Goal: Information Seeking & Learning: Learn about a topic

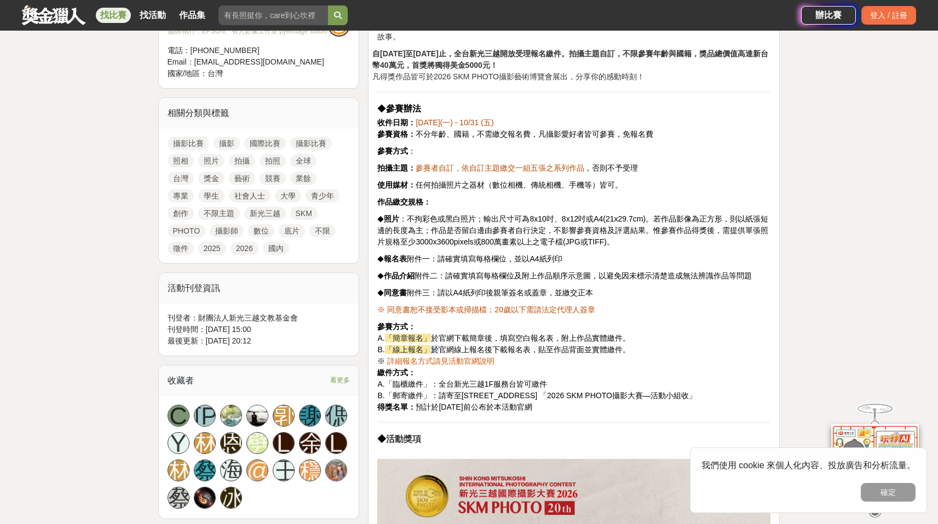
scroll to position [432, 0]
drag, startPoint x: 520, startPoint y: 245, endPoint x: 575, endPoint y: 249, distance: 55.5
click at [575, 253] on p "◆ 報名表 附件一：請確實填寫每格欄位，並以A4紙列印" at bounding box center [573, 258] width 393 height 11
click at [662, 253] on p "◆ 報名表 附件一：請確實填寫每格欄位，並以A4紙列印" at bounding box center [573, 258] width 393 height 11
drag, startPoint x: 486, startPoint y: 268, endPoint x: 710, endPoint y: 274, distance: 224.5
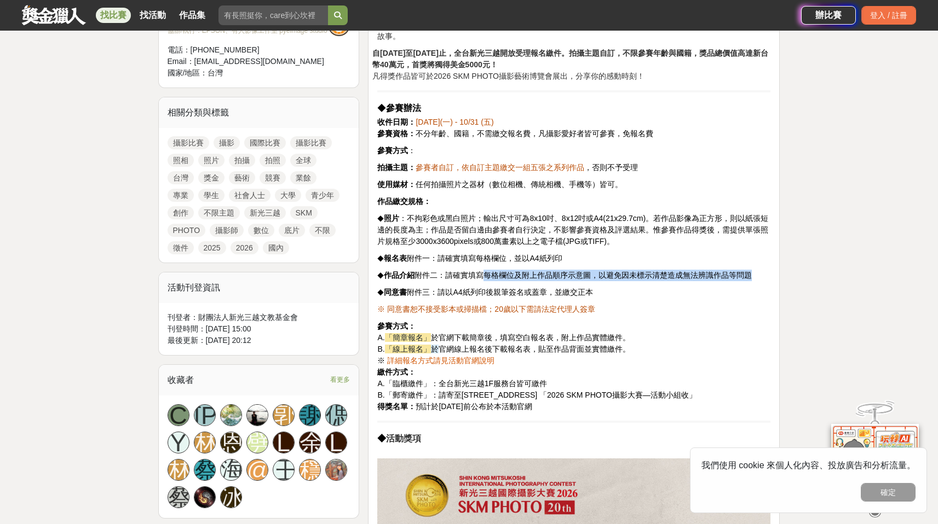
click at [760, 270] on p "◆ 作品介紹 附件二：請確實填寫每格欄位及附上作品順序示意圖，以避免因未標示清楚造成無法辨識作品等問題" at bounding box center [573, 275] width 393 height 11
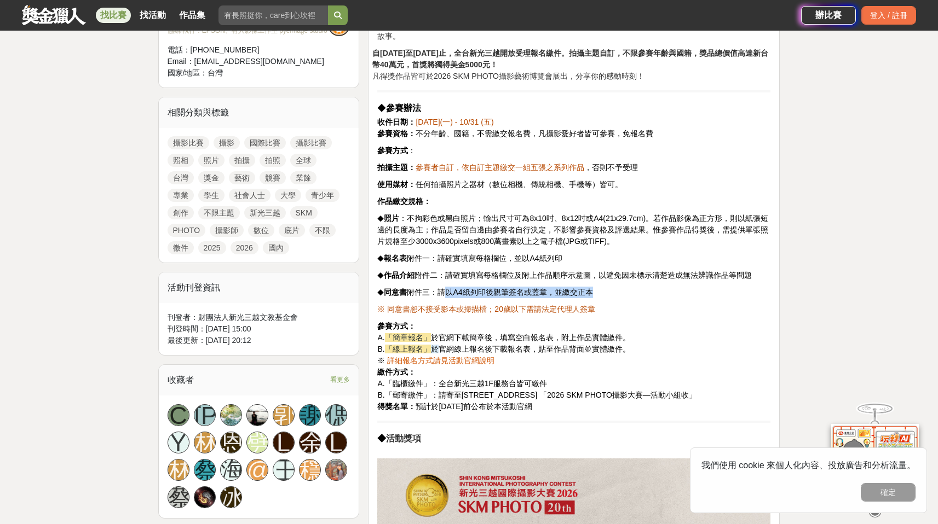
drag, startPoint x: 450, startPoint y: 282, endPoint x: 603, endPoint y: 282, distance: 152.2
click at [603, 287] on p "◆ 同意書 附件三：請以A4紙列印後親筆簽名或蓋章，並繳交正本" at bounding box center [573, 292] width 393 height 11
click at [684, 287] on p "◆ 同意書 附件三：請以A4紙列印後親筆簽名或蓋章，並繳交正本" at bounding box center [573, 292] width 393 height 11
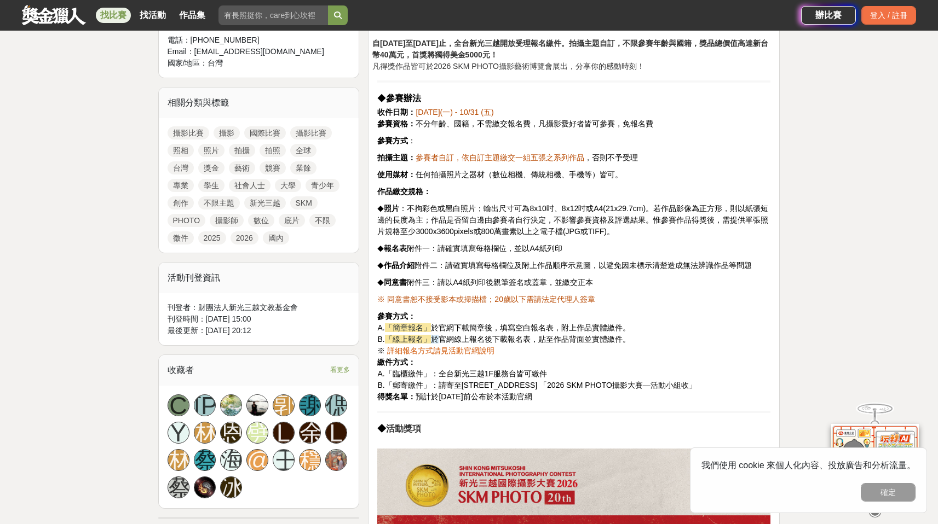
scroll to position [666, 0]
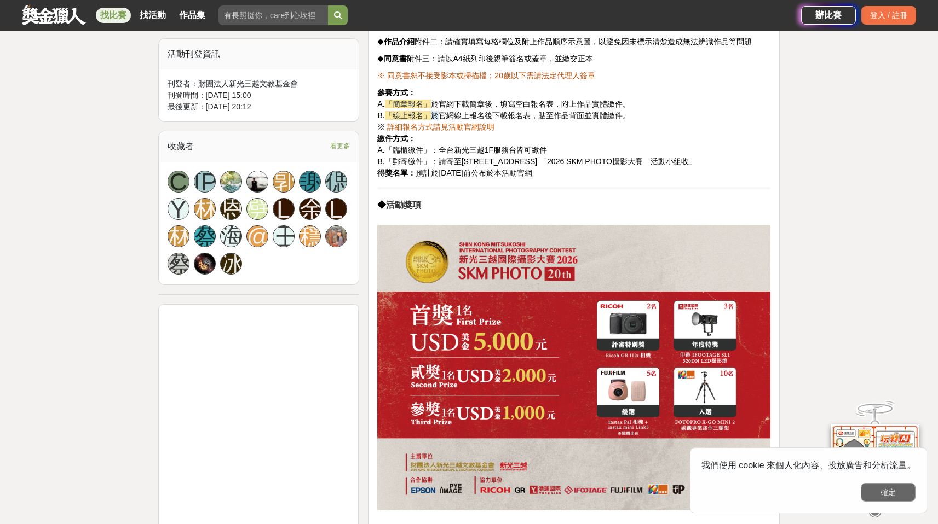
click at [897, 492] on button "確定" at bounding box center [887, 492] width 55 height 19
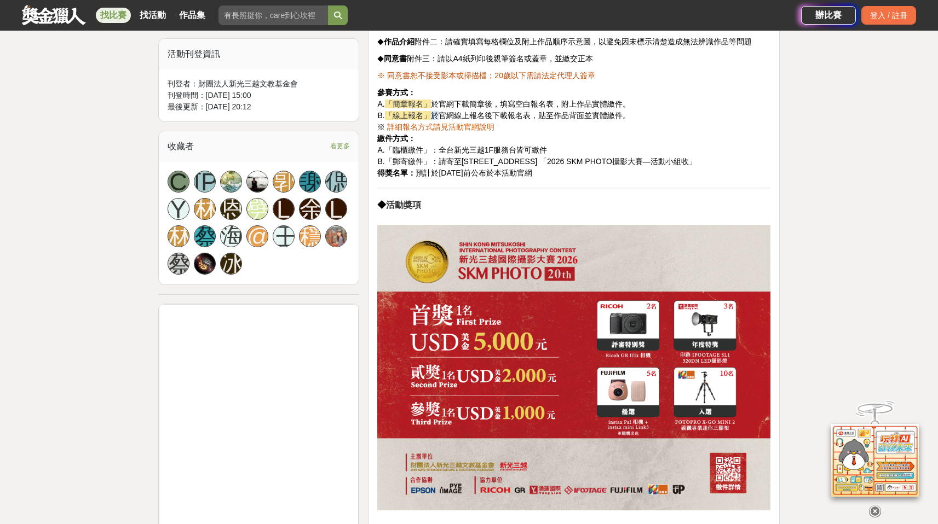
scroll to position [433, 0]
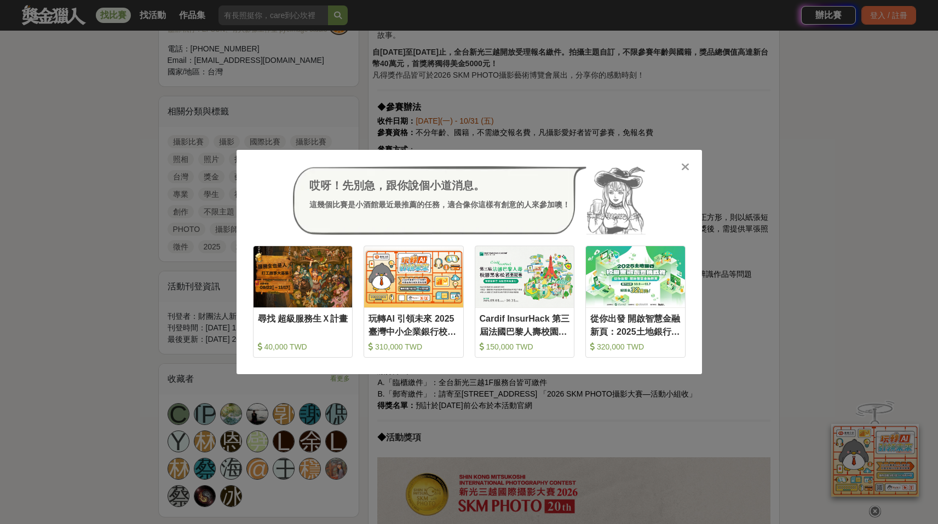
click at [685, 167] on icon at bounding box center [685, 166] width 8 height 11
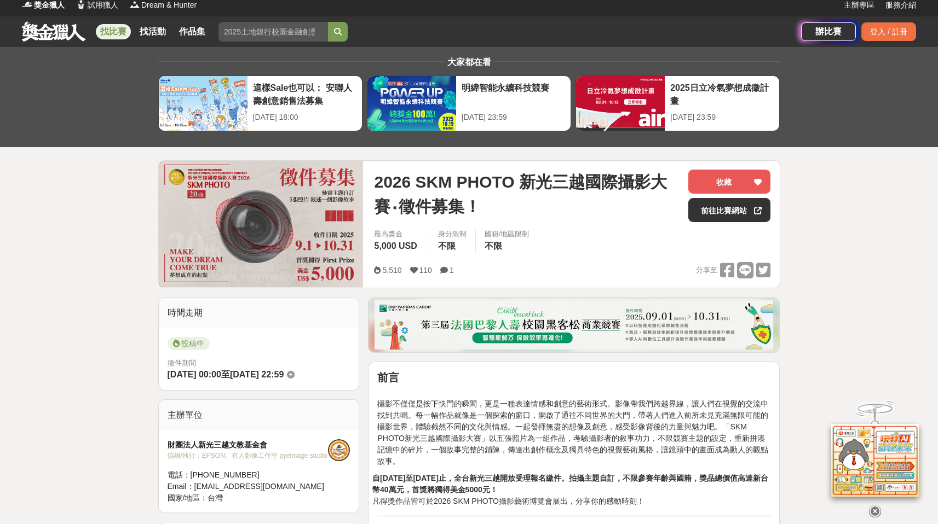
scroll to position [0, 0]
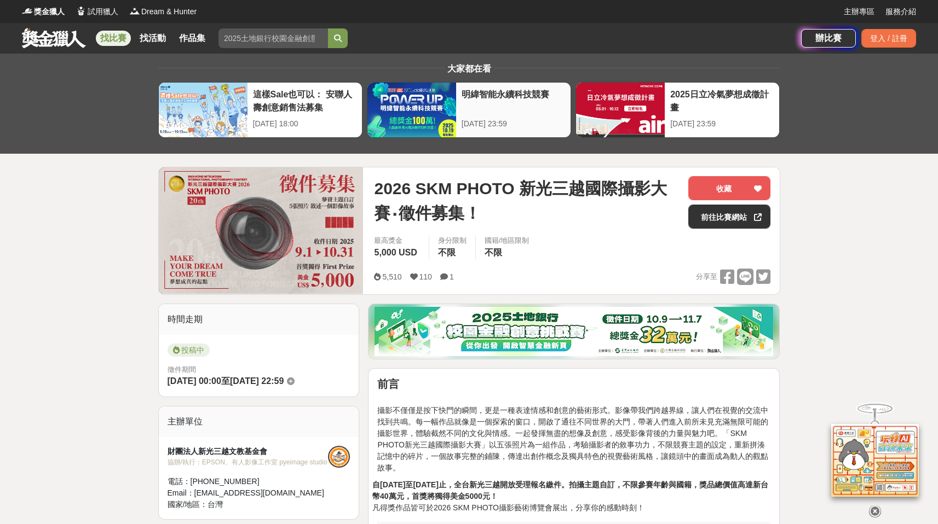
click at [537, 106] on div "明緯智能永續科技競賽" at bounding box center [512, 100] width 103 height 25
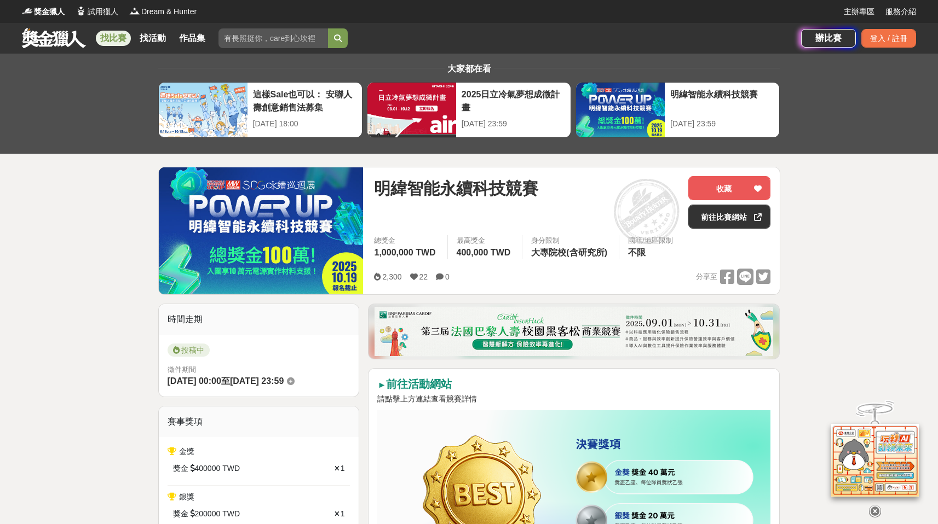
click at [66, 36] on link at bounding box center [54, 37] width 66 height 21
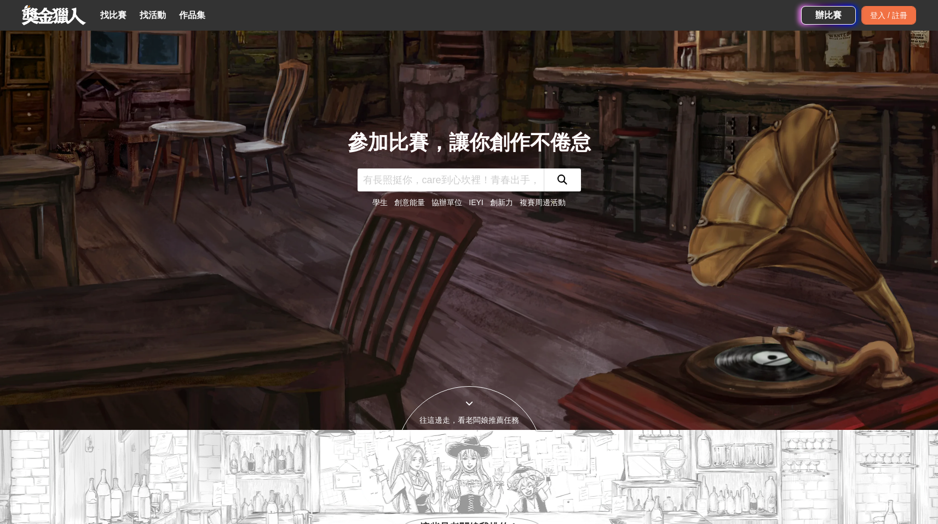
scroll to position [363, 0]
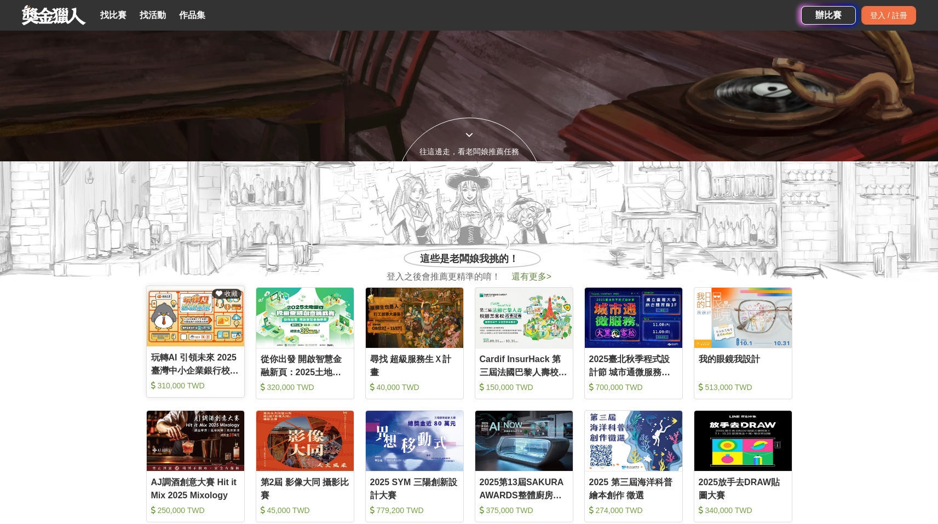
click at [167, 360] on div "玩轉AI 引領未來 2025臺灣中小企業銀行校園金融科技創意挑戰賽" at bounding box center [195, 363] width 89 height 25
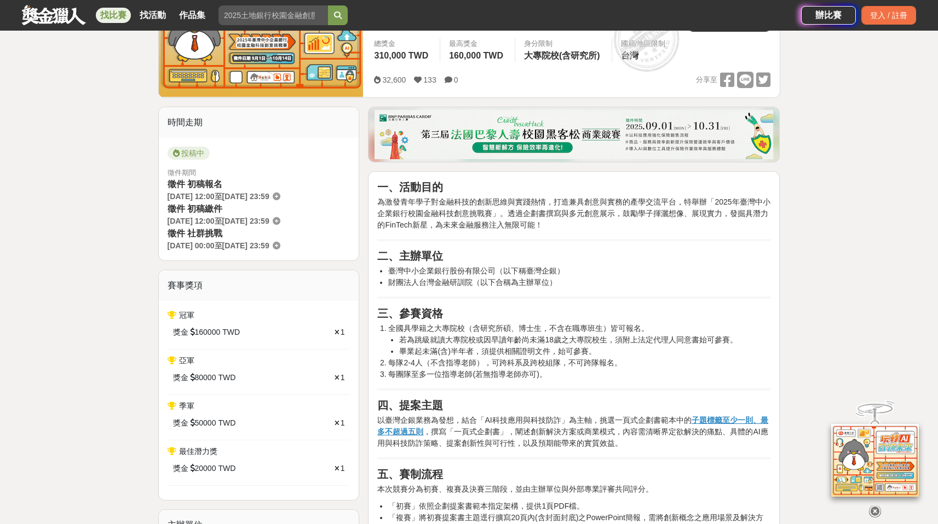
scroll to position [169, 0]
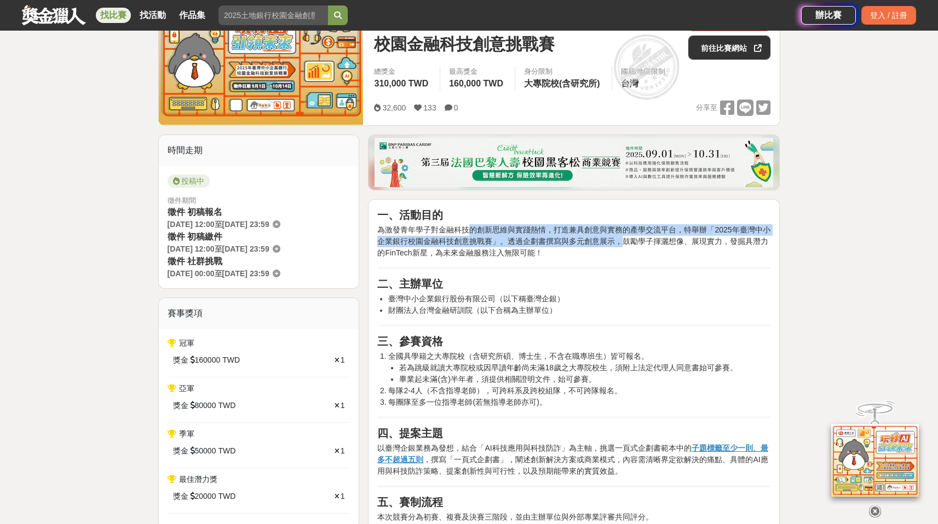
drag, startPoint x: 472, startPoint y: 230, endPoint x: 725, endPoint y: 256, distance: 254.7
click at [617, 246] on p "為激發青年學子對金融科技的創新思維與實踐熱情，打造兼具創意與實務的產學交流平台，特舉辦「2025年臺灣中小企業銀行校園金融科技創意挑戰賽」。透過企劃書撰寫與多…" at bounding box center [573, 241] width 393 height 34
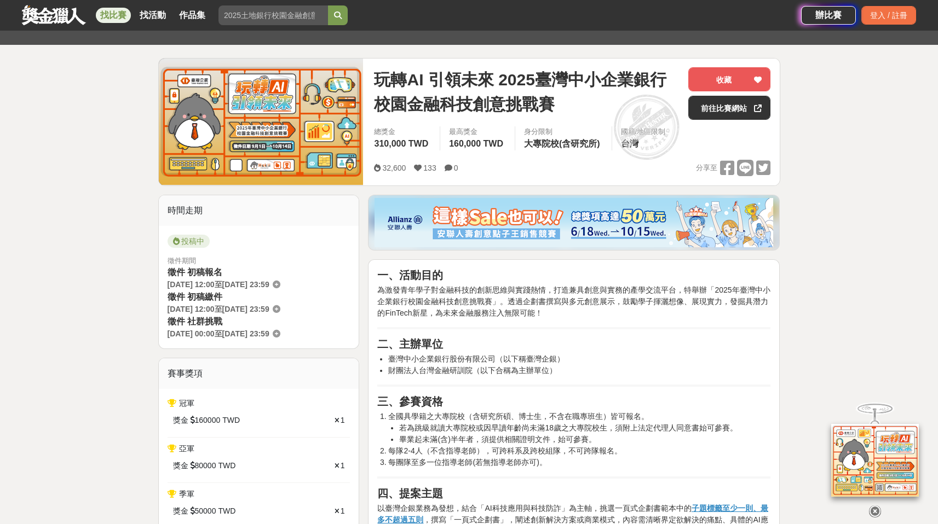
scroll to position [0, 0]
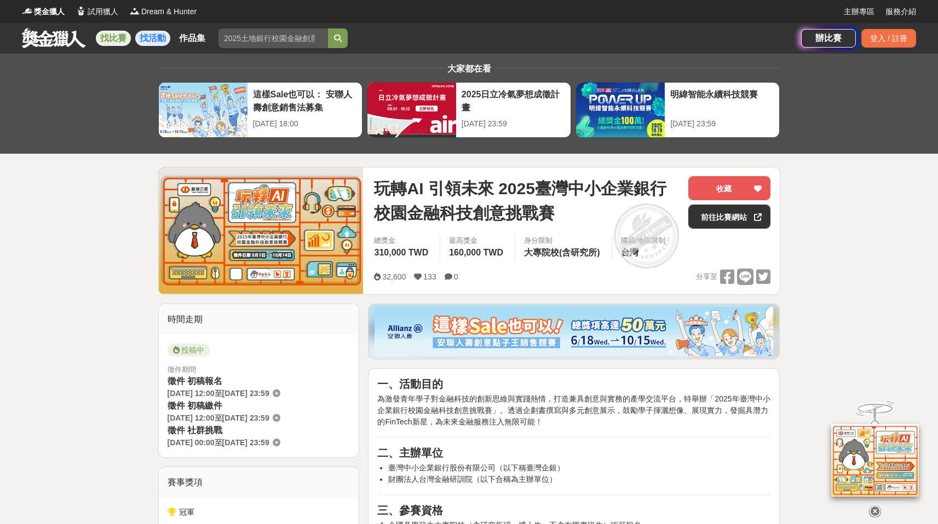
click at [144, 42] on link "找活動" at bounding box center [152, 38] width 35 height 15
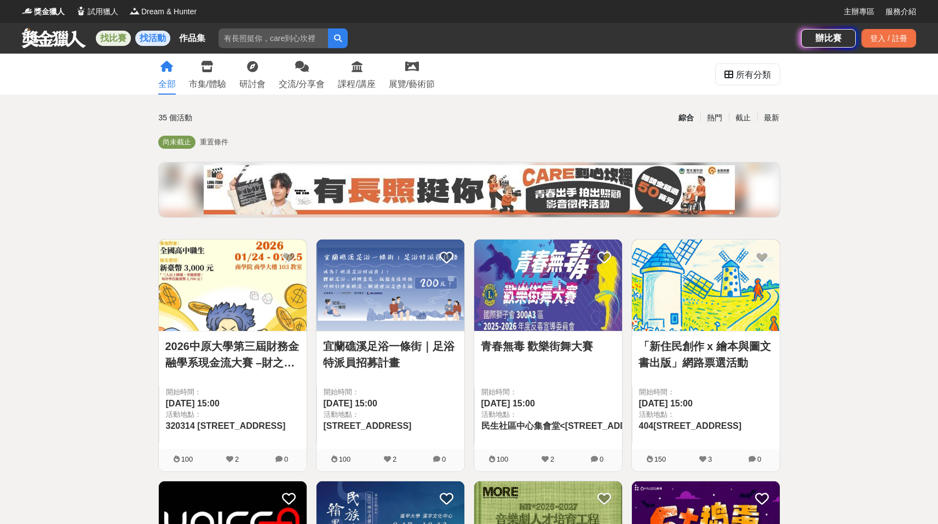
click at [118, 36] on link "找比賽" at bounding box center [113, 38] width 35 height 15
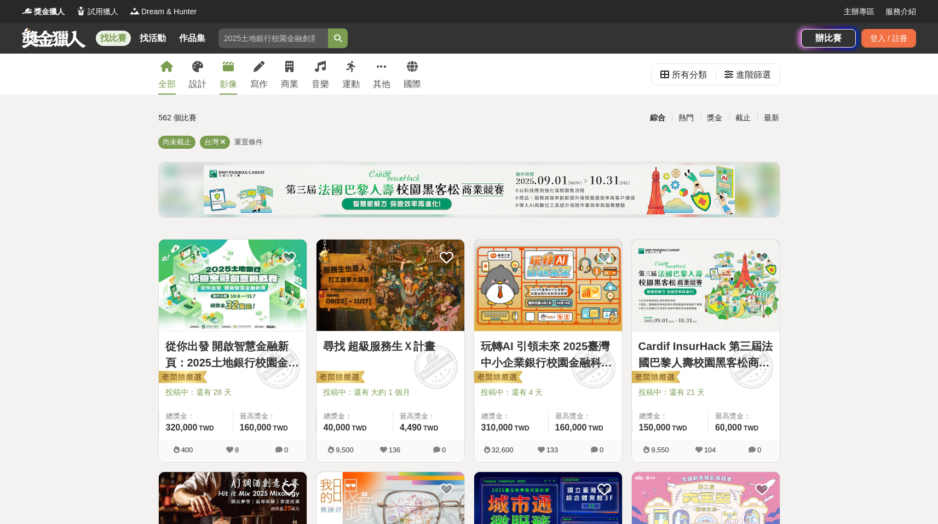
click at [228, 85] on div "影像" at bounding box center [228, 84] width 18 height 13
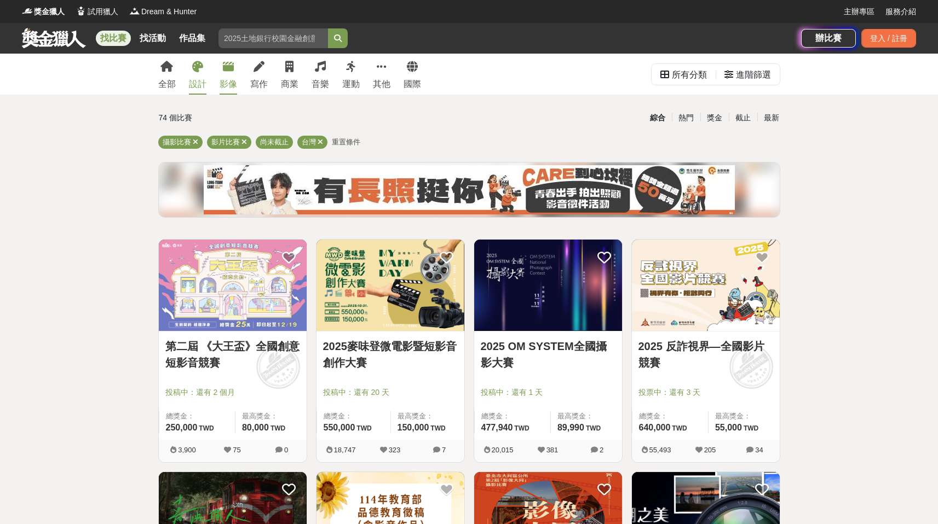
click at [198, 83] on div "設計" at bounding box center [198, 84] width 18 height 13
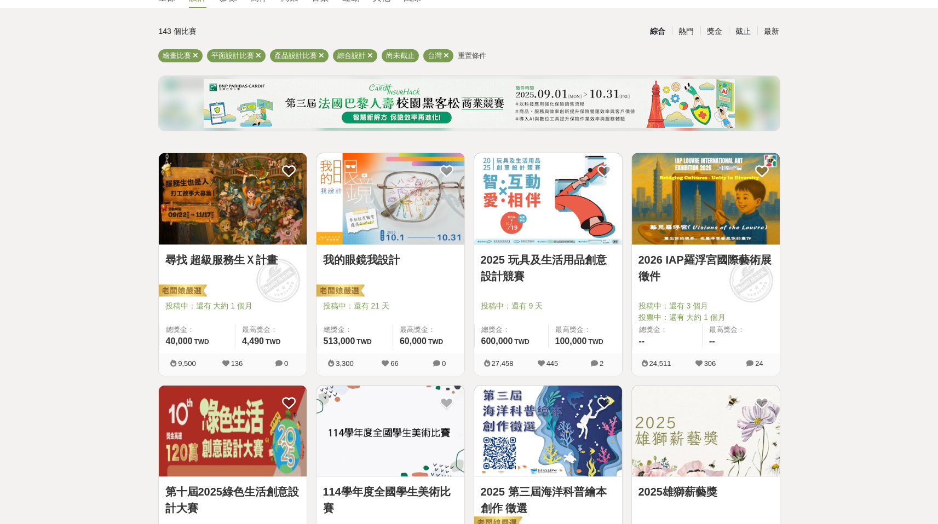
scroll to position [92, 0]
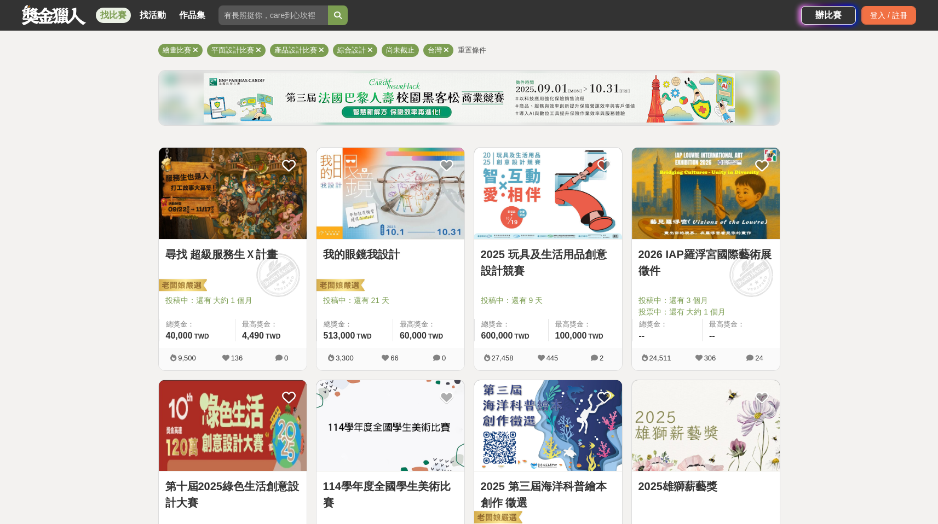
click at [378, 257] on link "我的眼鏡我設計" at bounding box center [390, 254] width 135 height 16
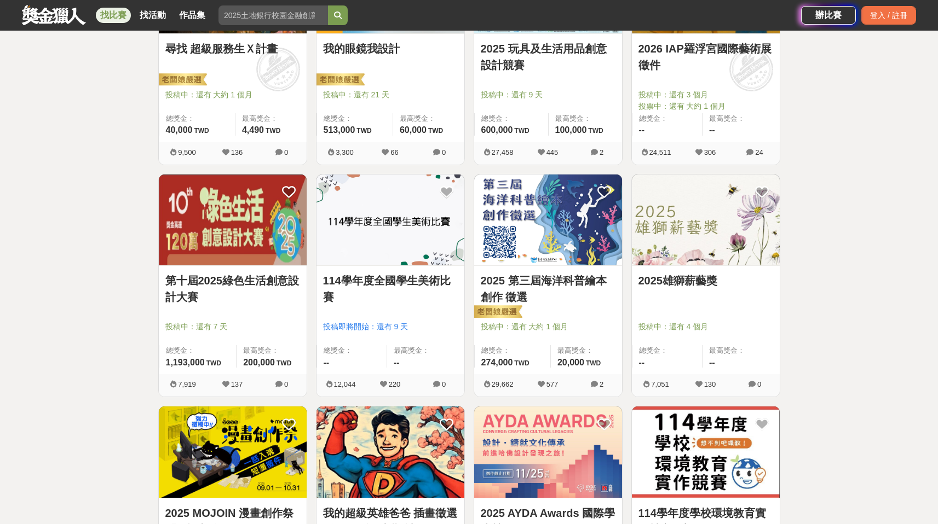
scroll to position [302, 0]
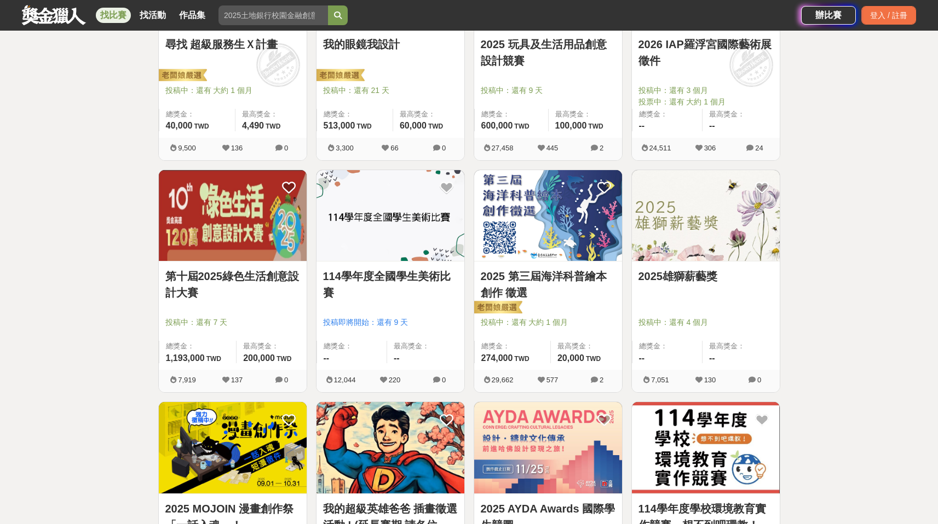
click at [531, 276] on link "2025 第三屆海洋科普繪本創作 徵選" at bounding box center [548, 284] width 135 height 33
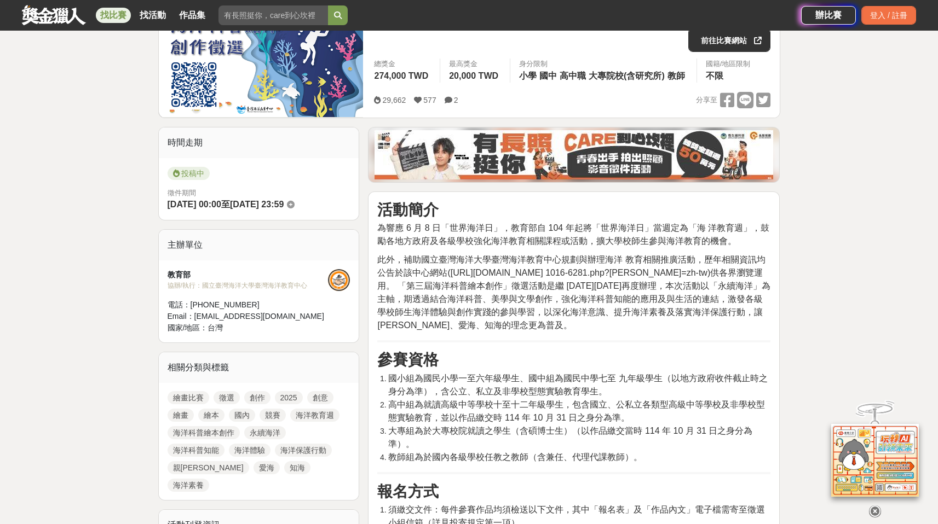
scroll to position [401, 0]
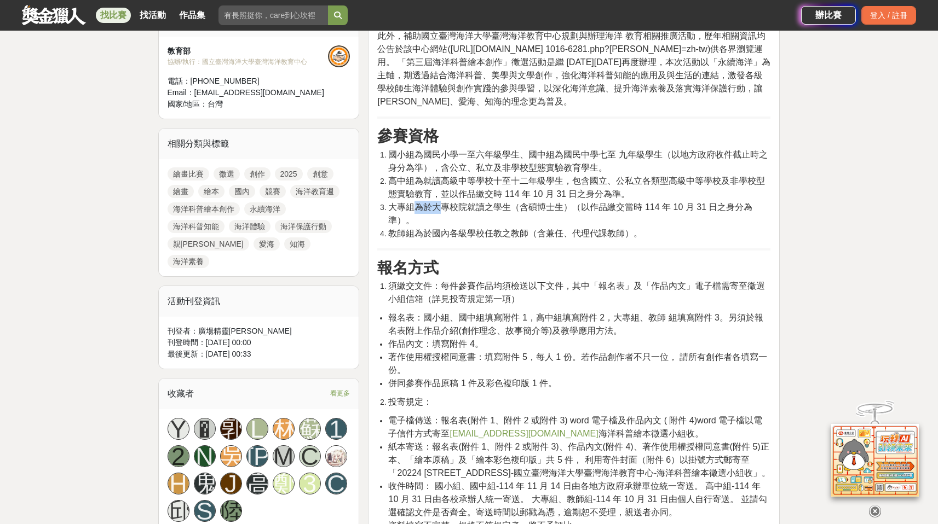
drag, startPoint x: 418, startPoint y: 210, endPoint x: 440, endPoint y: 212, distance: 22.5
click at [441, 211] on span "大專組為於大專校院就讀之學生（含碩博士生）（以作品繳交當時 114 年 10 月 31 日之身分為準）。" at bounding box center [570, 214] width 364 height 22
click at [437, 229] on span "教師組為於國內各級學校任教之教師（含兼任、代理代課教師）。" at bounding box center [515, 233] width 254 height 9
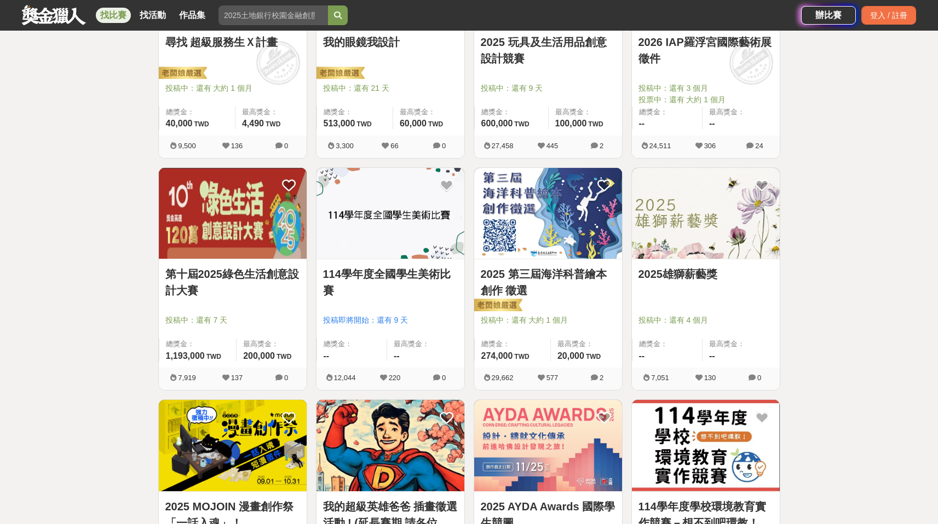
scroll to position [302, 0]
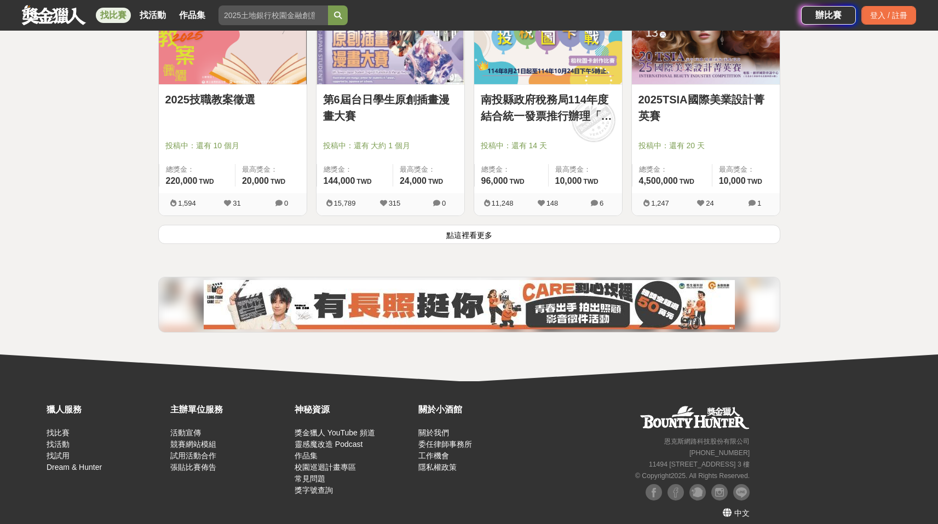
scroll to position [1419, 0]
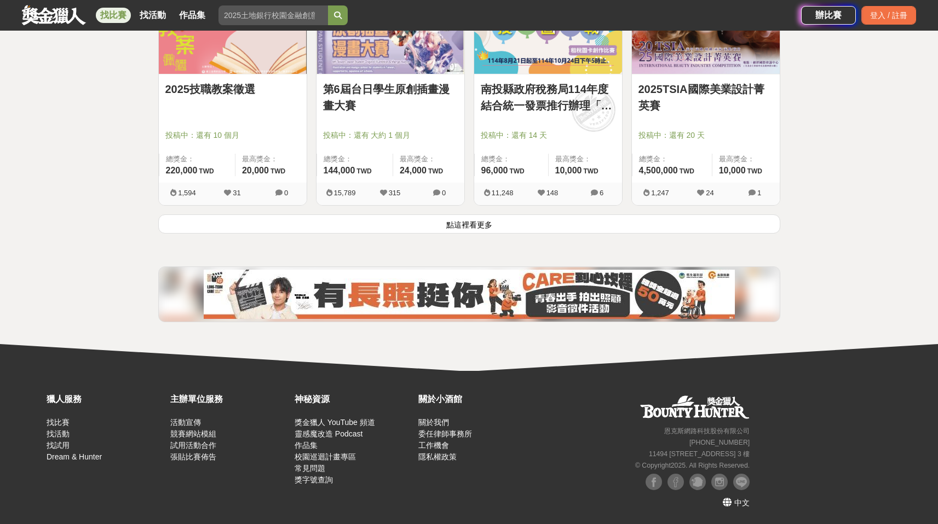
click at [468, 226] on button "點這裡看更多" at bounding box center [469, 224] width 622 height 19
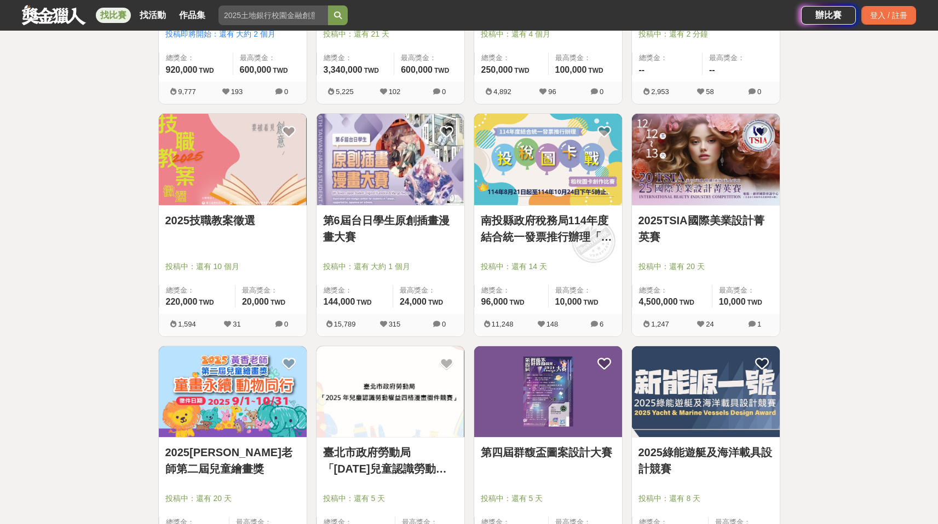
scroll to position [1429, 0]
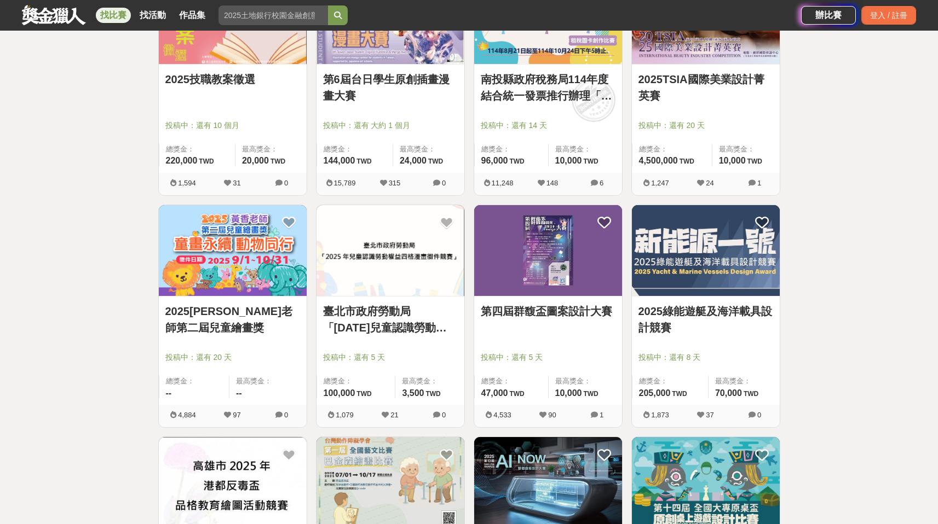
click at [524, 313] on link "第四屆群馥盃圖案設計大賽" at bounding box center [548, 311] width 135 height 16
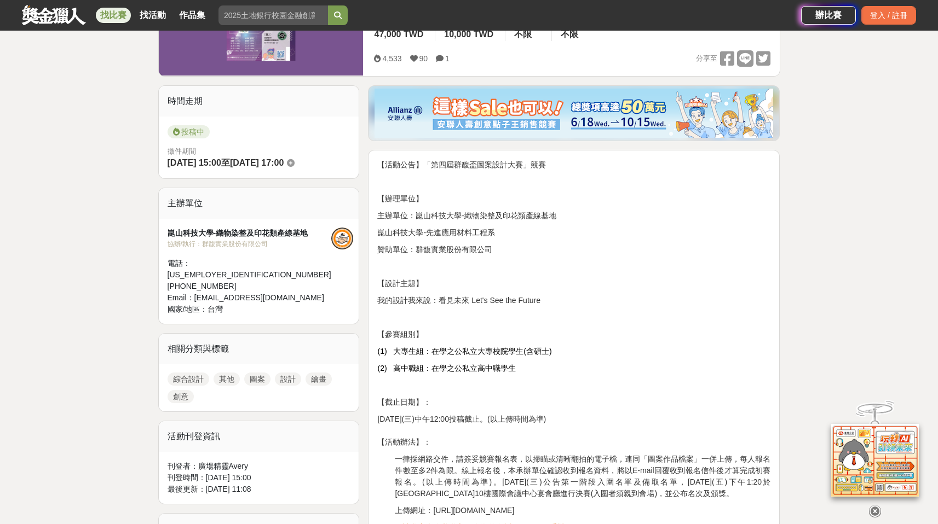
scroll to position [443, 0]
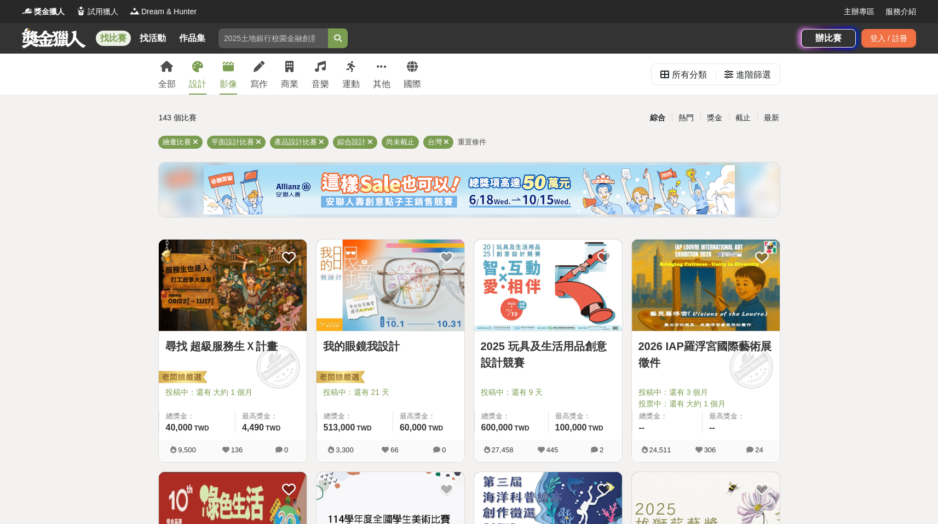
click at [234, 83] on div "影像" at bounding box center [228, 84] width 18 height 13
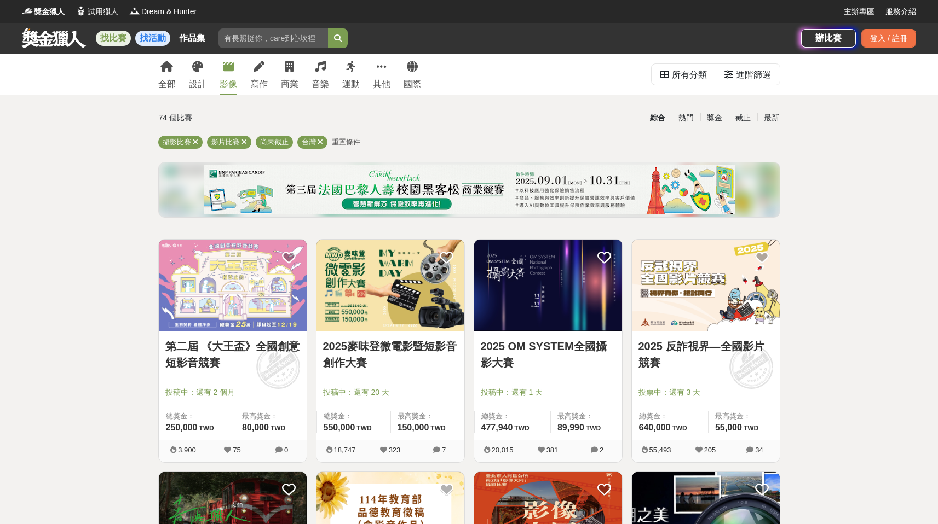
click at [150, 38] on link "找活動" at bounding box center [152, 38] width 35 height 15
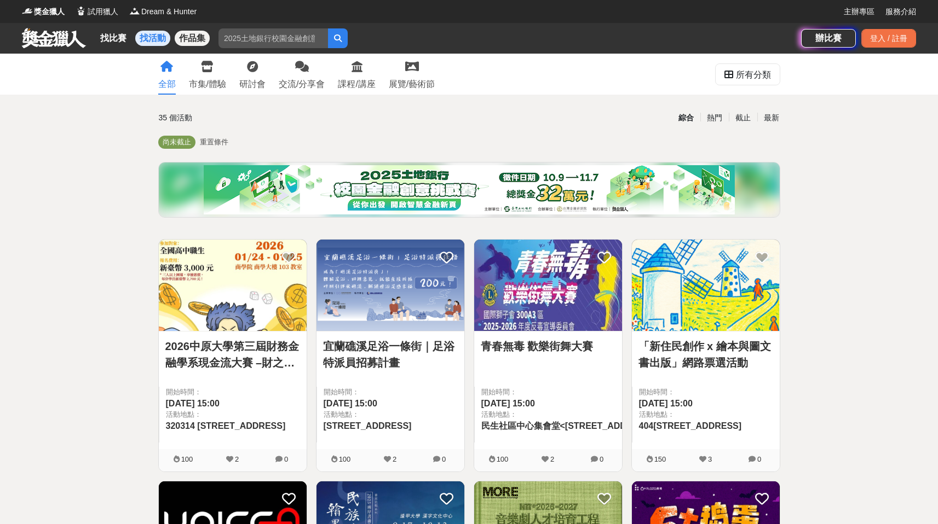
click at [196, 32] on link "作品集" at bounding box center [192, 38] width 35 height 15
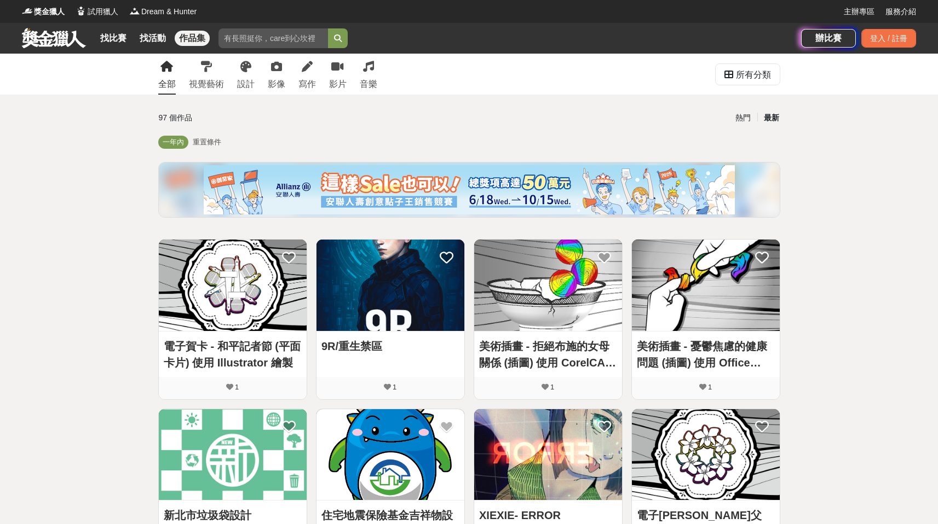
click at [25, 34] on link at bounding box center [54, 37] width 66 height 21
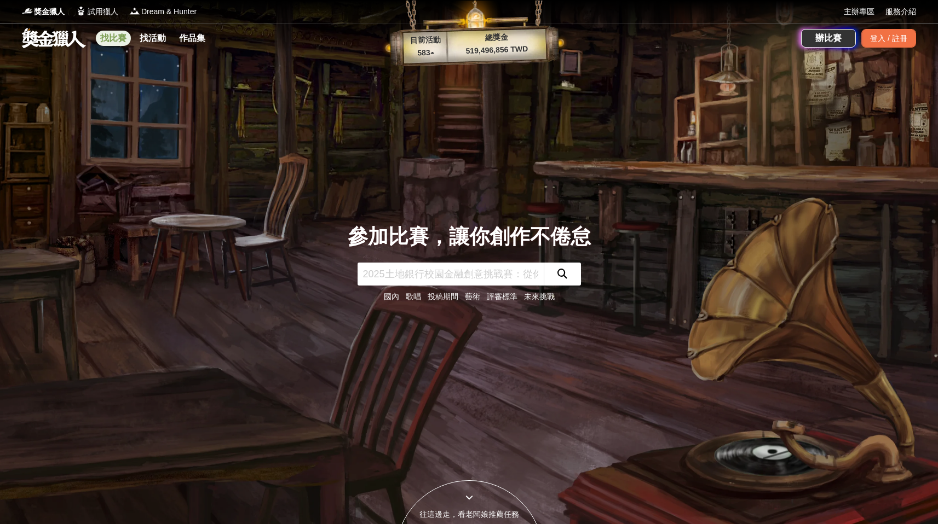
click at [110, 40] on link "找比賽" at bounding box center [113, 38] width 35 height 15
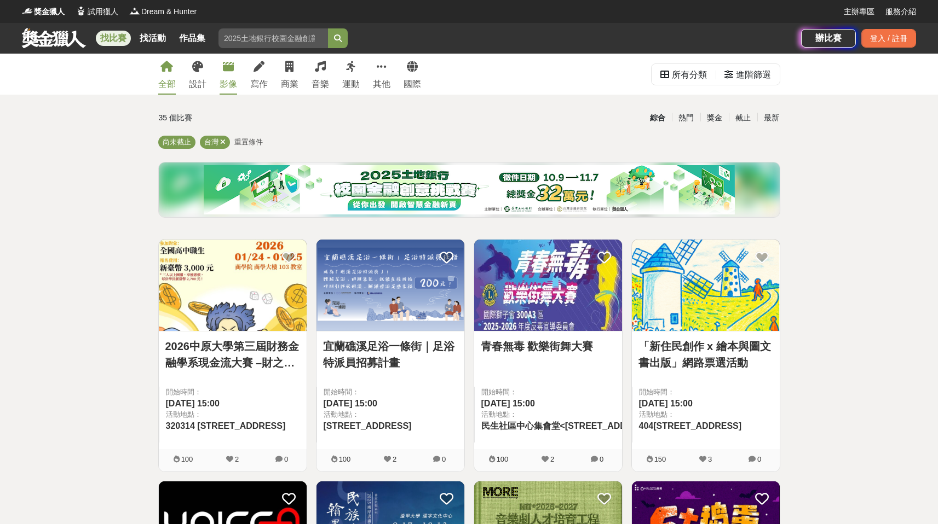
click at [224, 73] on link "影像" at bounding box center [228, 74] width 18 height 41
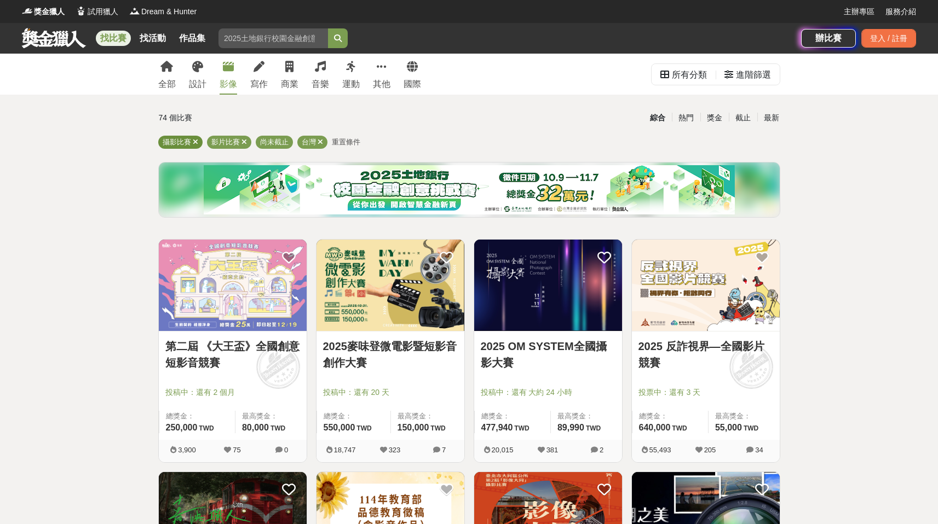
click at [172, 142] on span "攝影比賽" at bounding box center [177, 142] width 28 height 8
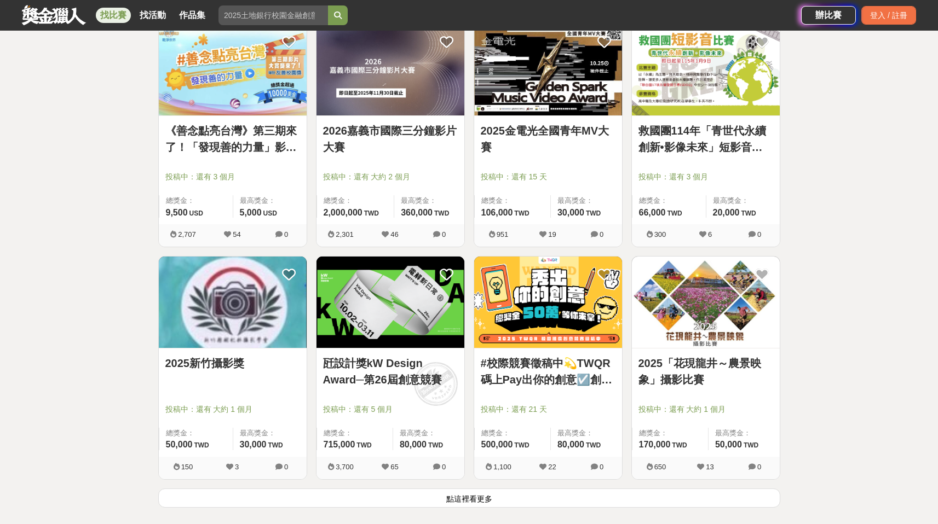
scroll to position [1363, 0]
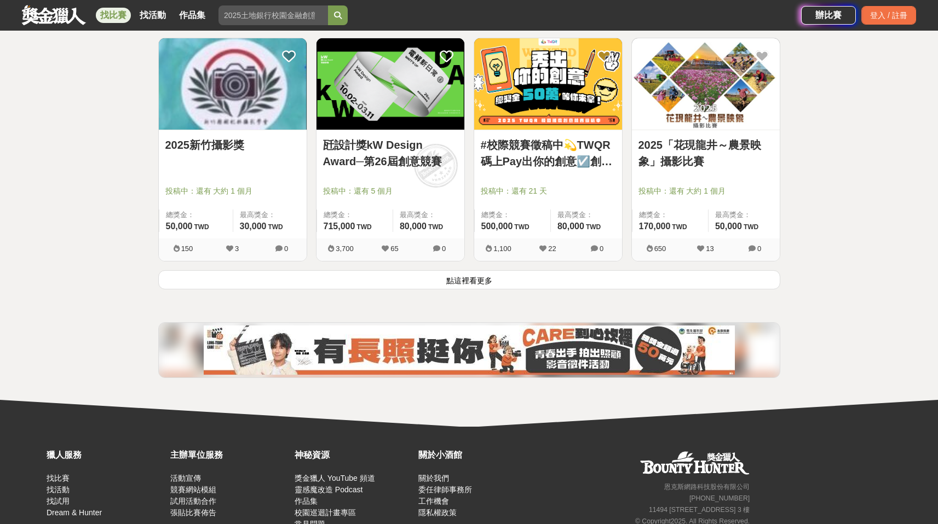
click at [479, 281] on button "點這裡看更多" at bounding box center [469, 279] width 622 height 19
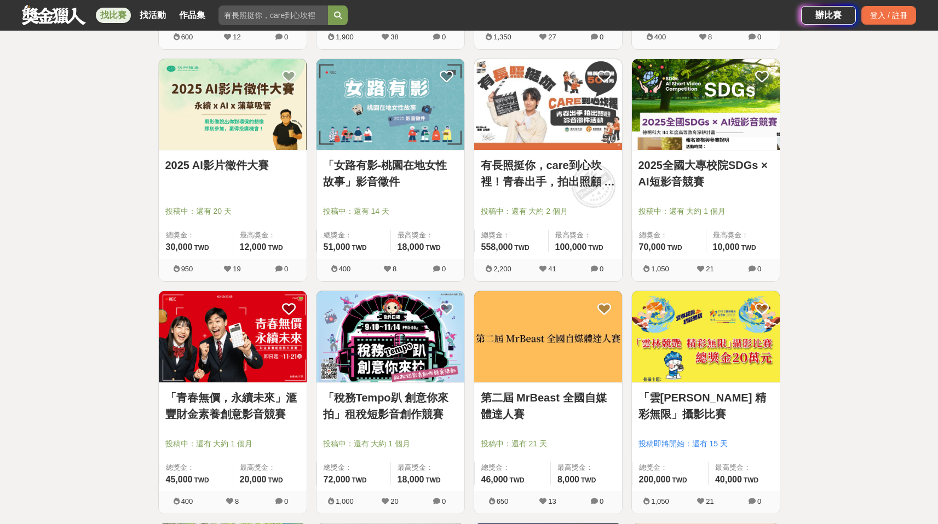
scroll to position [2454, 0]
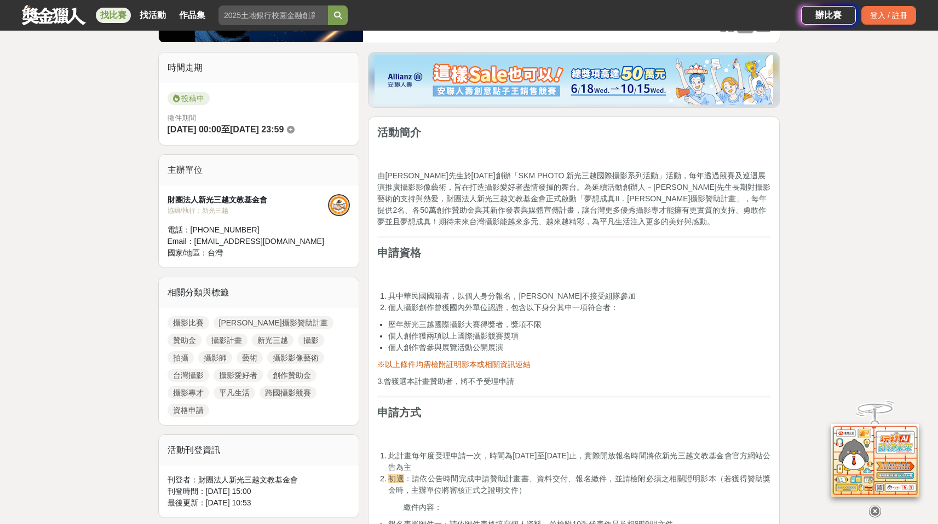
scroll to position [423, 0]
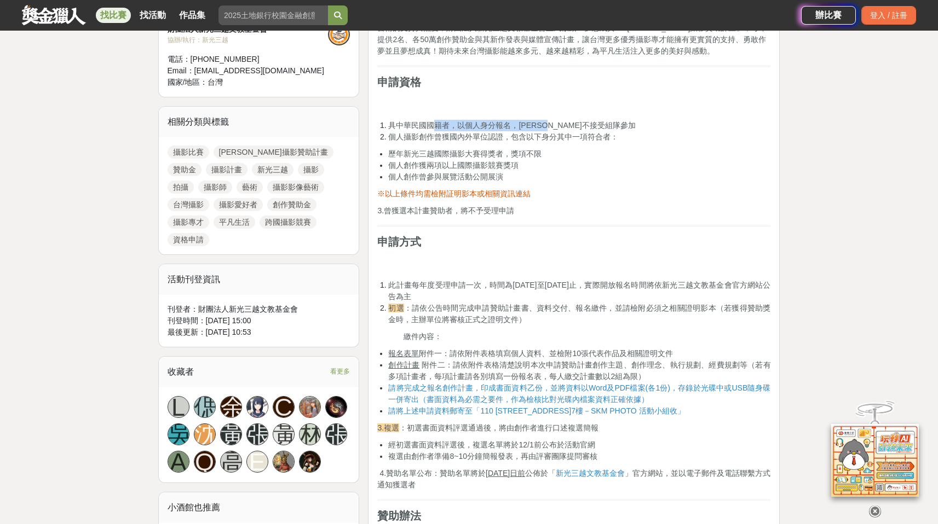
drag, startPoint x: 433, startPoint y: 120, endPoint x: 565, endPoint y: 129, distance: 132.7
click at [565, 129] on span "具中華民國國籍者，以個人身分報名，[PERSON_NAME]不接受組隊參加" at bounding box center [511, 125] width 247 height 9
drag, startPoint x: 456, startPoint y: 138, endPoint x: 557, endPoint y: 148, distance: 101.2
click at [614, 140] on span "個人攝影創作曾獲國內外單位認證，包含以下身分其中一項符合者：" at bounding box center [503, 136] width 230 height 9
drag, startPoint x: 424, startPoint y: 148, endPoint x: 530, endPoint y: 151, distance: 106.2
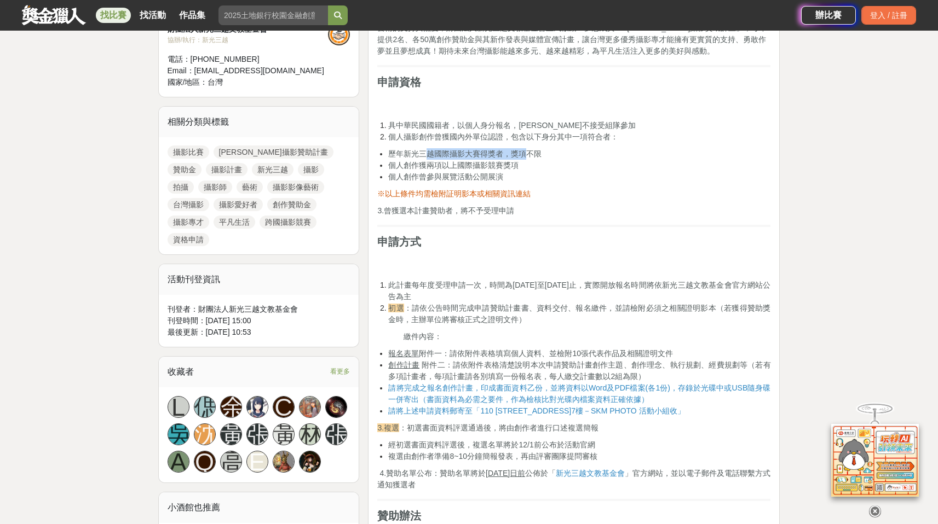
click at [530, 151] on li "歷年新光三越國際攝影大賽得獎者，獎項不限" at bounding box center [579, 153] width 382 height 11
click at [565, 176] on li "個人創作曾參與展覽活動公開展演" at bounding box center [579, 176] width 382 height 11
drag, startPoint x: 413, startPoint y: 149, endPoint x: 475, endPoint y: 149, distance: 61.3
click at [475, 149] on span "歷年新光三越國際攝影大賽得獎者，獎項不限" at bounding box center [464, 153] width 153 height 9
click at [417, 153] on span "歷年新光三越國際攝影大賽得獎者，獎項不限" at bounding box center [464, 153] width 153 height 9
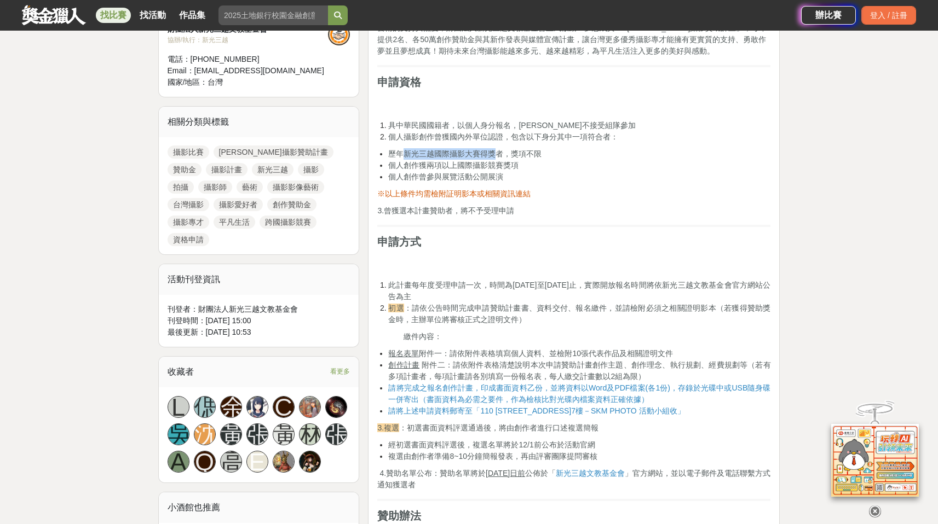
drag, startPoint x: 402, startPoint y: 154, endPoint x: 453, endPoint y: 156, distance: 50.9
click at [495, 153] on span "歷年新光三越國際攝影大賽得獎者，獎項不限" at bounding box center [464, 153] width 153 height 9
drag, startPoint x: 449, startPoint y: 156, endPoint x: 412, endPoint y: 157, distance: 37.2
click at [449, 156] on span "歷年新光三越國際攝影大賽得獎者，獎項不限" at bounding box center [464, 153] width 153 height 9
drag, startPoint x: 411, startPoint y: 151, endPoint x: 459, endPoint y: 153, distance: 48.2
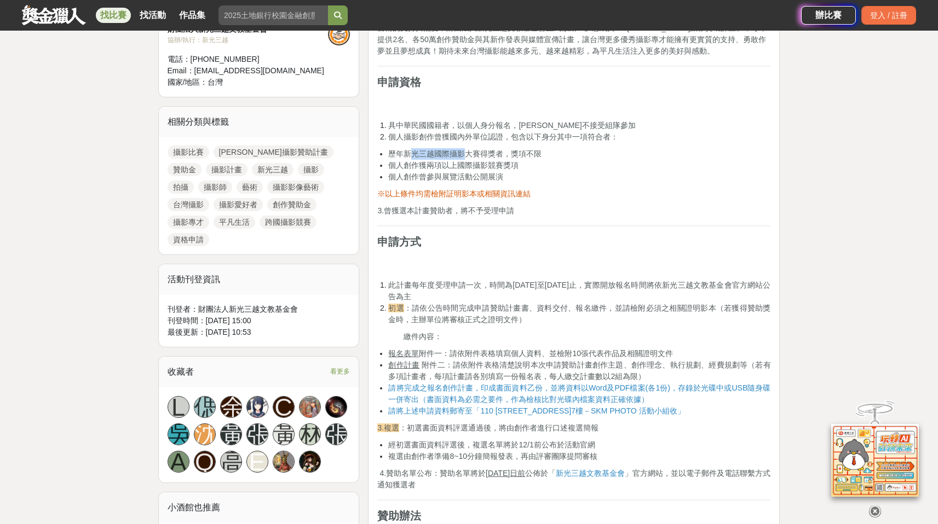
click at [467, 152] on span "歷年新光三越國際攝影大賽得獎者，獎項不限" at bounding box center [464, 153] width 153 height 9
drag, startPoint x: 398, startPoint y: 180, endPoint x: 489, endPoint y: 176, distance: 90.9
click at [489, 176] on span "個人創作曾參與展覽活動公開展演" at bounding box center [445, 176] width 115 height 9
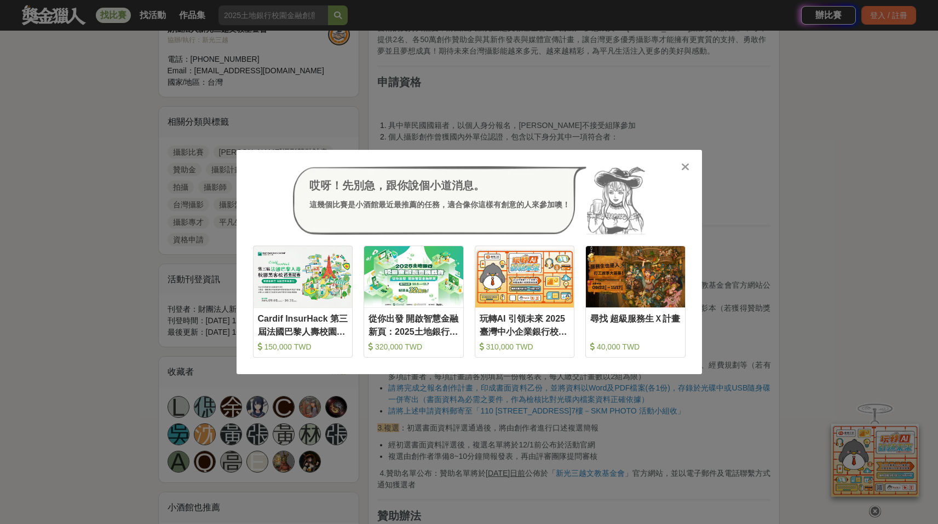
click at [684, 167] on icon at bounding box center [685, 166] width 8 height 11
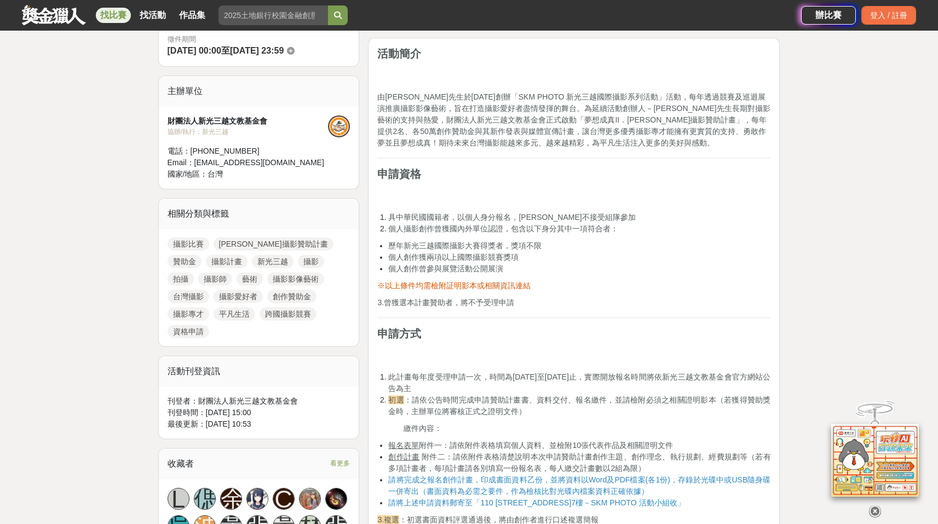
scroll to position [330, 0]
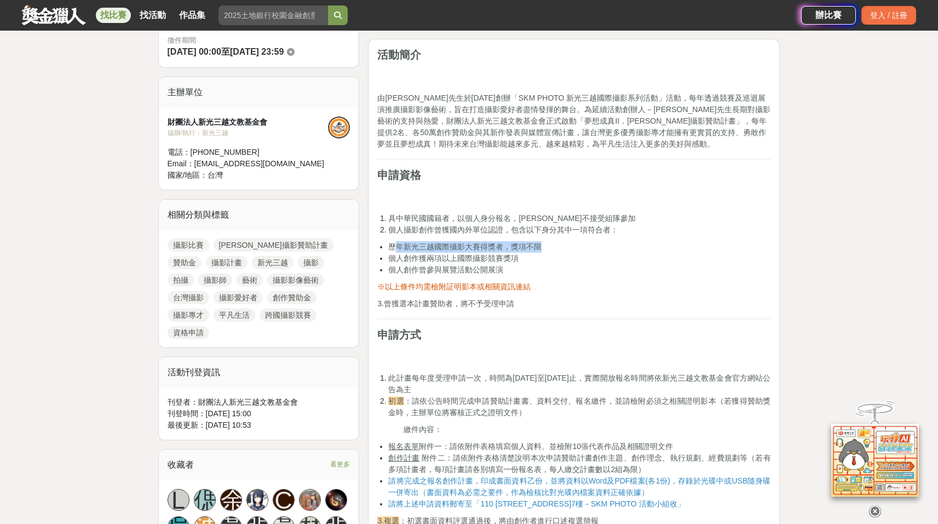
drag, startPoint x: 394, startPoint y: 247, endPoint x: 550, endPoint y: 246, distance: 155.4
click at [550, 246] on li "歷年新光三越國際攝影大賽得獎者，獎項不限" at bounding box center [579, 246] width 382 height 11
click at [623, 242] on li "歷年新光三越國際攝影大賽得獎者，獎項不限" at bounding box center [579, 246] width 382 height 11
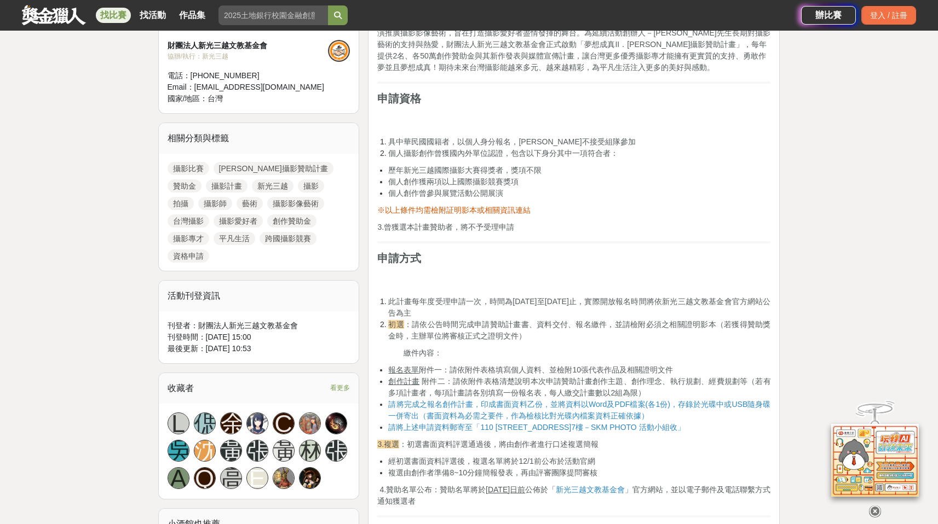
scroll to position [555, 0]
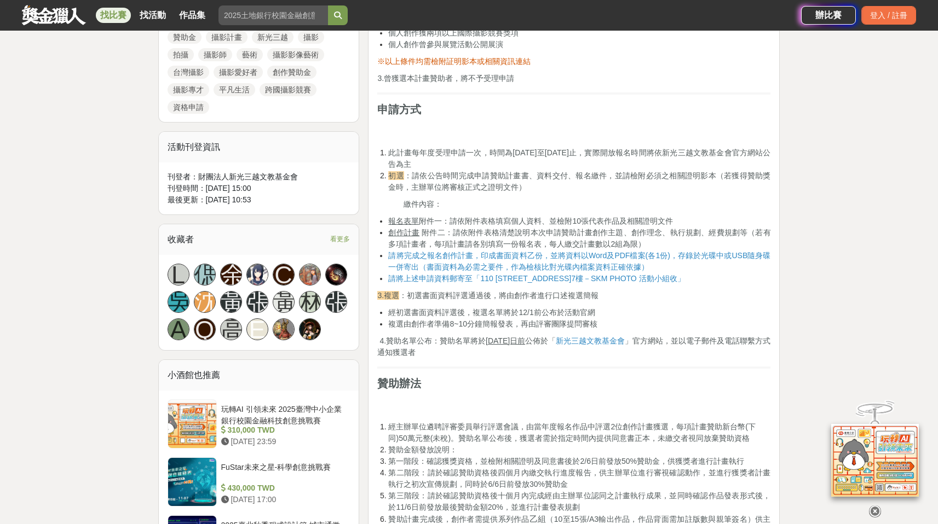
drag, startPoint x: 494, startPoint y: 218, endPoint x: 681, endPoint y: 224, distance: 187.3
click at [681, 224] on li "報名表單 附件一：請依附件表格填寫個人資料、並檢附10張代表作品及相關證明文件" at bounding box center [579, 221] width 382 height 11
click at [714, 201] on p "繳件內容：" at bounding box center [586, 204] width 367 height 11
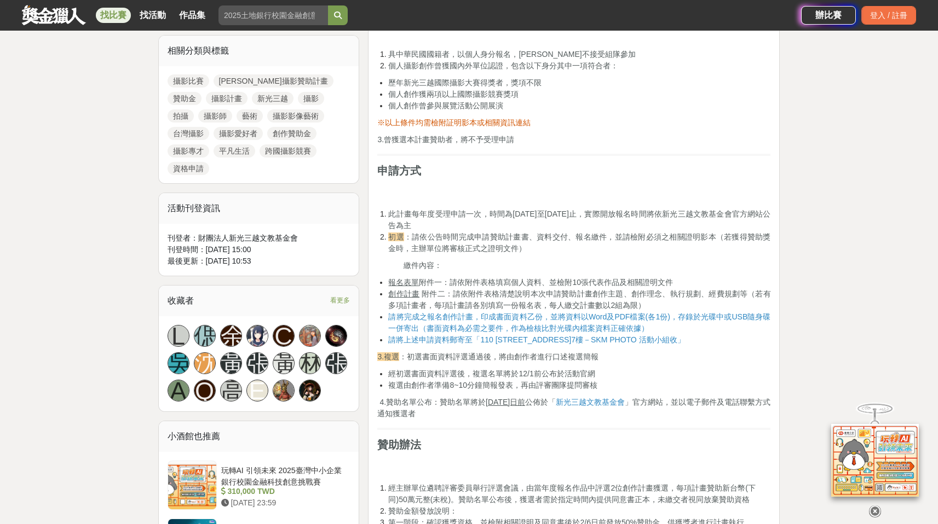
scroll to position [495, 0]
drag, startPoint x: 466, startPoint y: 282, endPoint x: 680, endPoint y: 280, distance: 214.0
click at [680, 280] on li "報名表單 附件一：請依附件表格填寫個人資料、並檢附10張代表作品及相關證明文件" at bounding box center [579, 281] width 382 height 11
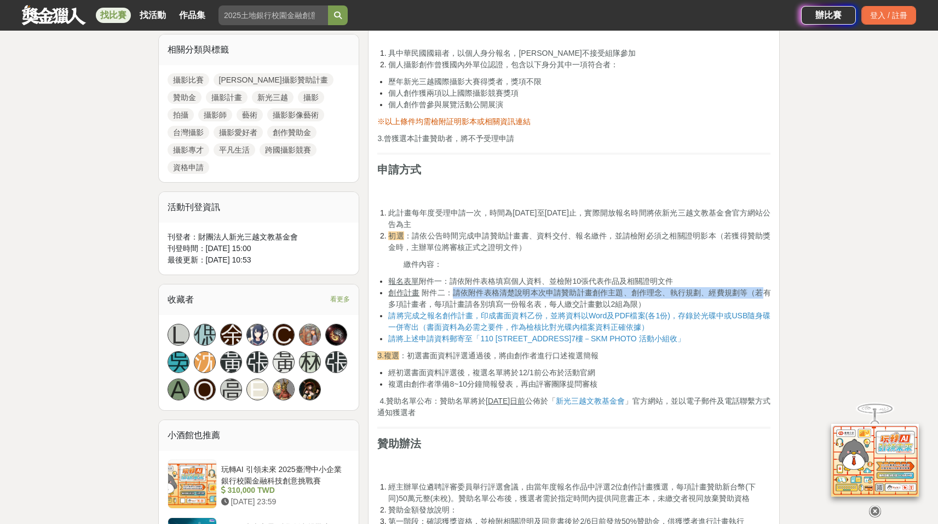
drag, startPoint x: 449, startPoint y: 296, endPoint x: 762, endPoint y: 297, distance: 313.6
click at [762, 297] on li "創作計畫 附件二：請依附件表格清楚說明本次申請贊助計畫創作主題、創作理念、執行規劃、經費規劃等（若有多項計畫者，每項計畫請各別填寫一份報名表，每人繳交計畫數以…" at bounding box center [579, 298] width 382 height 23
click at [651, 252] on li "初選 ：請依公告時間完成申請贊助計畫書、資料交付、報名繳件，並請檢附必須之相關證明影本（若獲得贊助獎金時，主辦單位將審核正式之證明文件）" at bounding box center [579, 241] width 382 height 23
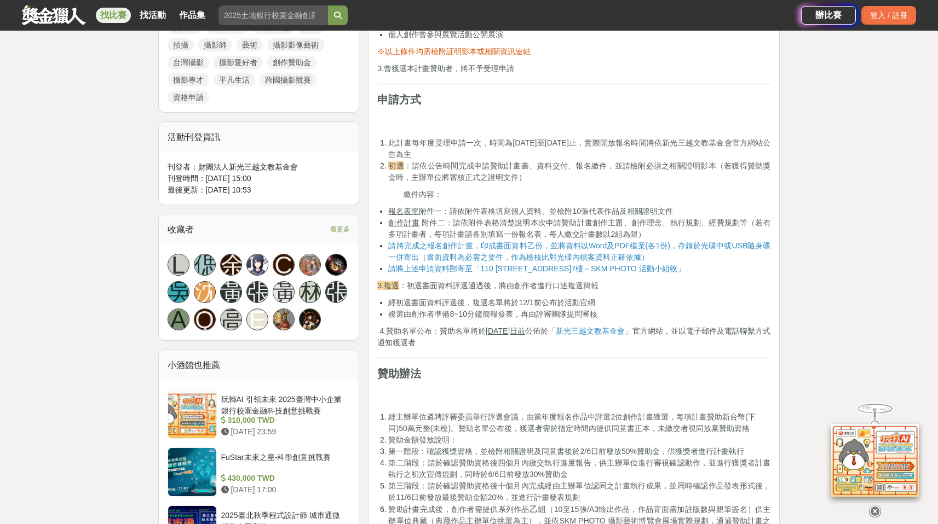
scroll to position [779, 0]
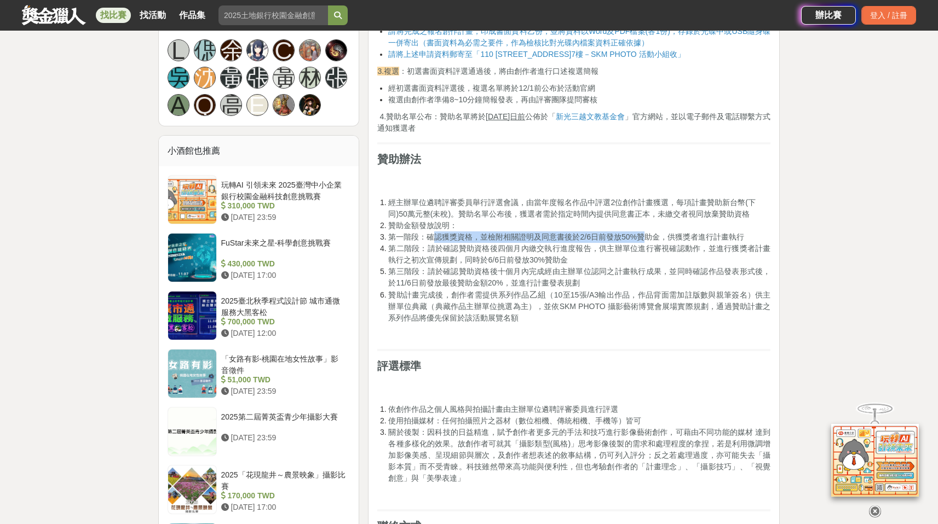
drag, startPoint x: 436, startPoint y: 236, endPoint x: 645, endPoint y: 238, distance: 208.5
click at [645, 238] on span "第一階段：確認獲獎資格，並檢附相關證明及同意書後於2/6日前發放50%贊助金，供獲獎者進行計畫執行" at bounding box center [565, 237] width 355 height 9
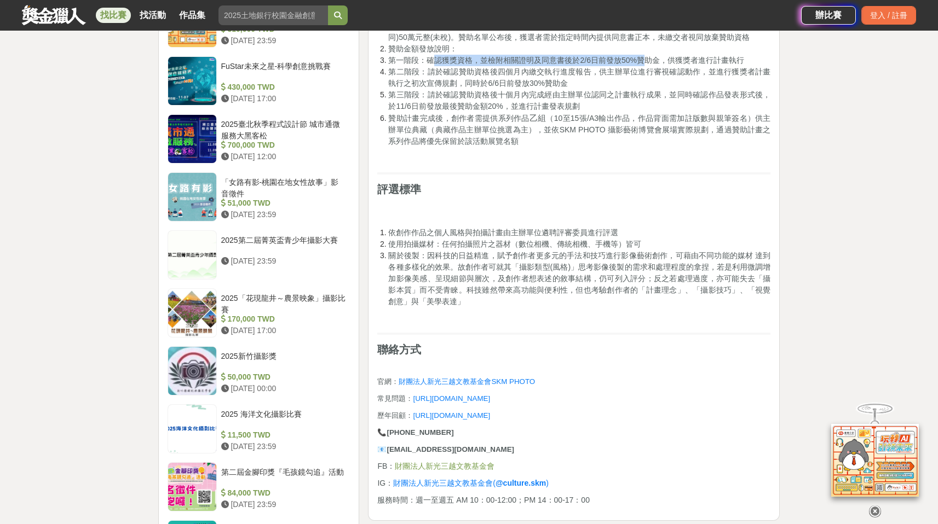
scroll to position [1176, 0]
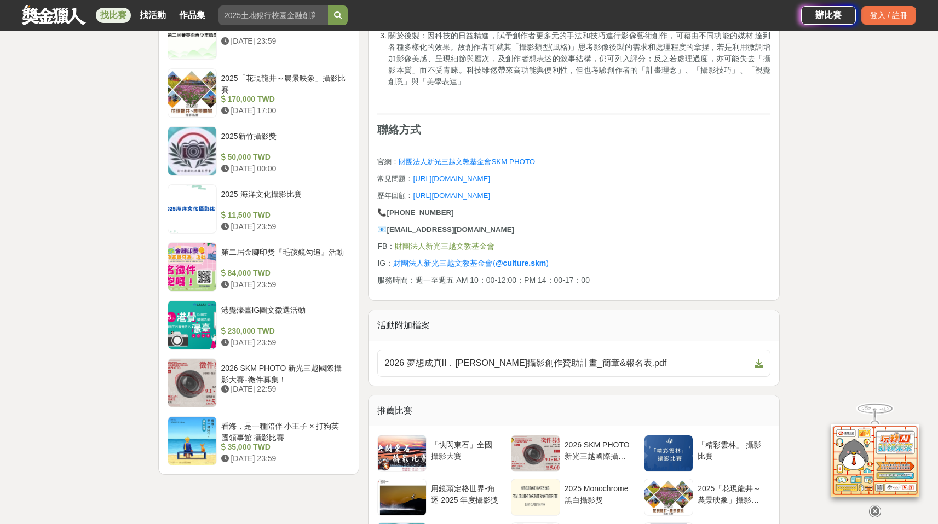
click at [475, 180] on span "https://reurl.cc/YqnxYX" at bounding box center [451, 179] width 77 height 8
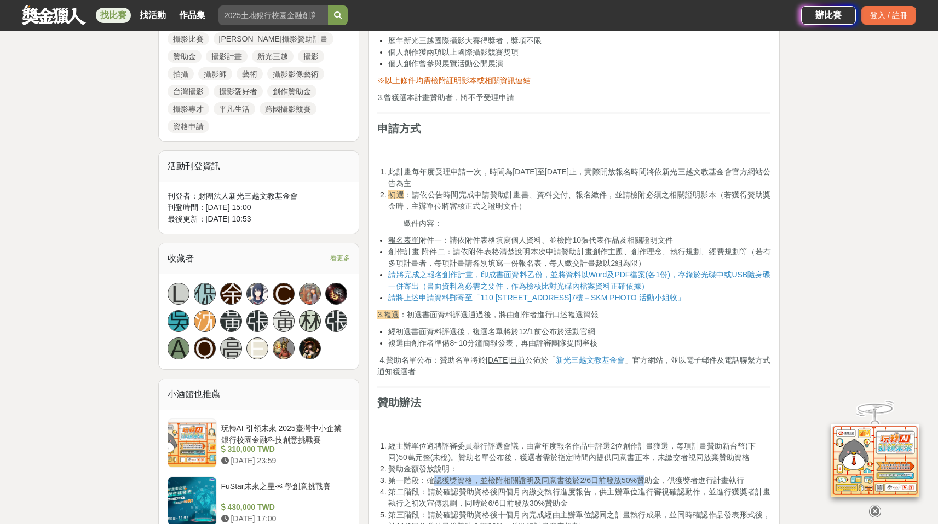
scroll to position [672, 0]
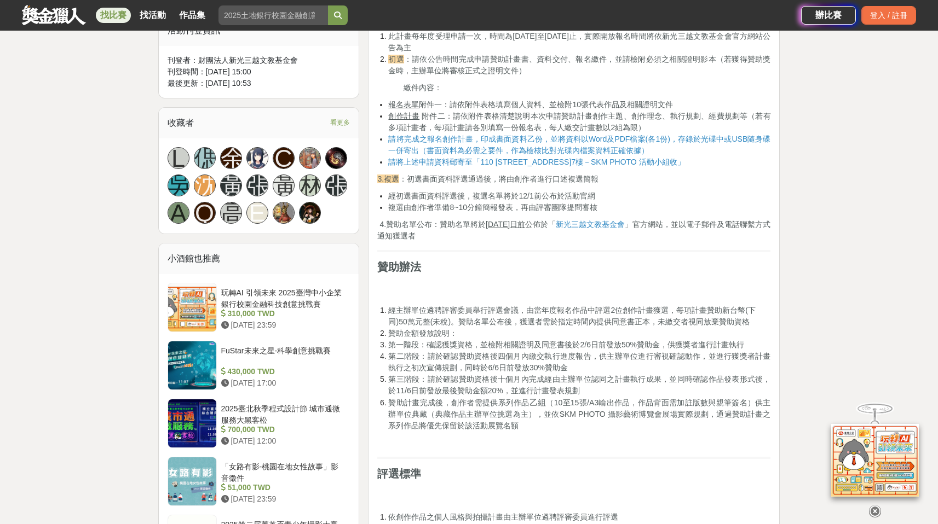
click at [402, 103] on u "報名表單" at bounding box center [403, 104] width 31 height 9
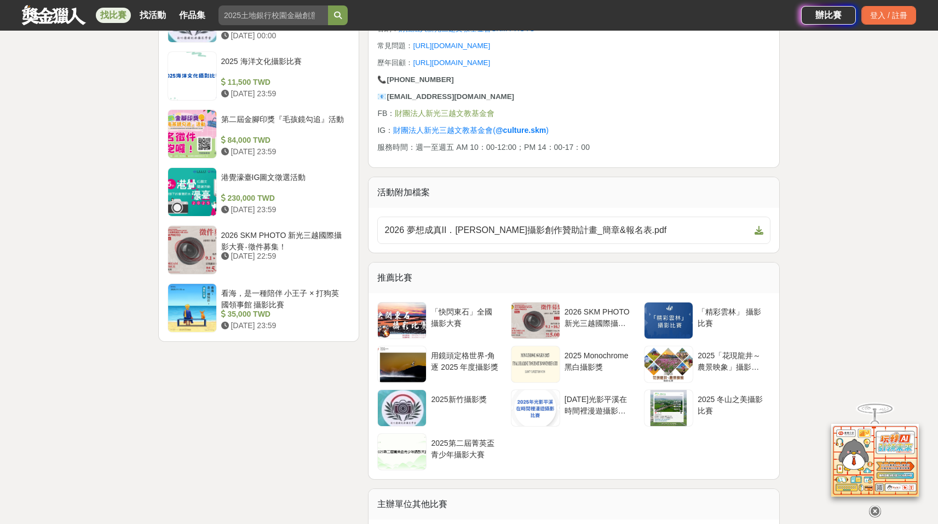
scroll to position [1345, 0]
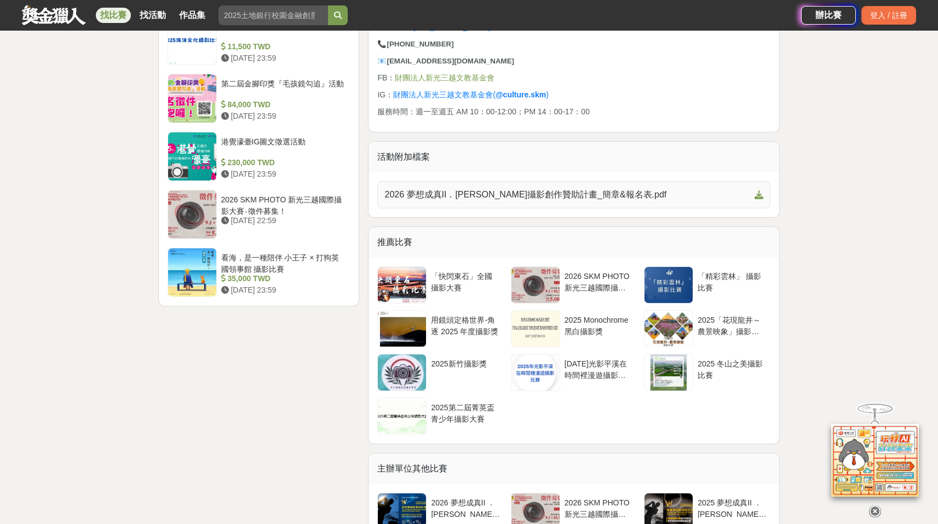
click at [551, 203] on link "2026 夢想成真II．吳東興攝影創作贊助計畫_簡章&報名表.pdf" at bounding box center [573, 194] width 393 height 27
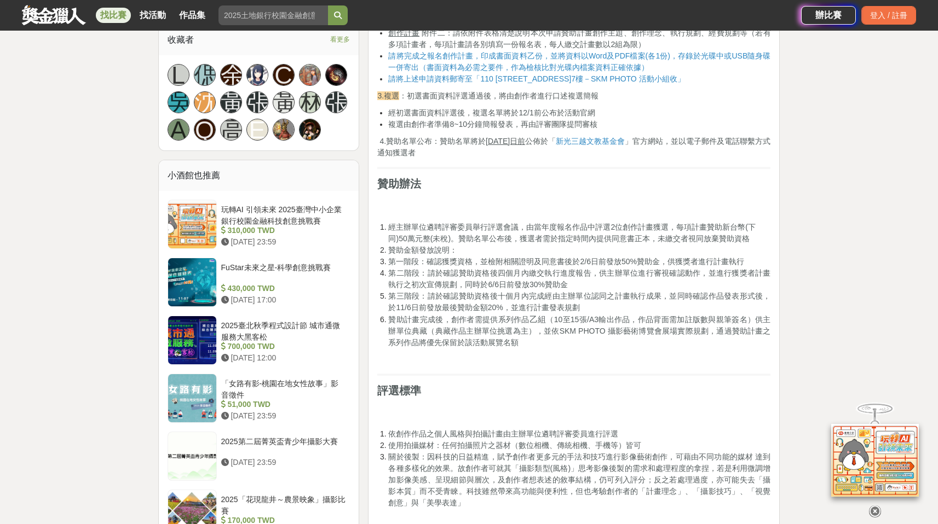
scroll to position [757, 0]
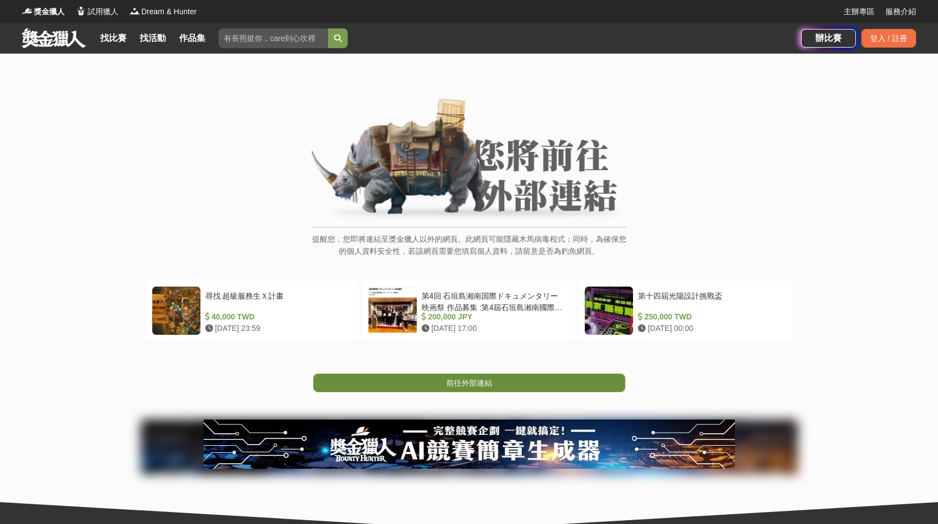
click at [493, 381] on link "前往外部連結" at bounding box center [469, 383] width 312 height 19
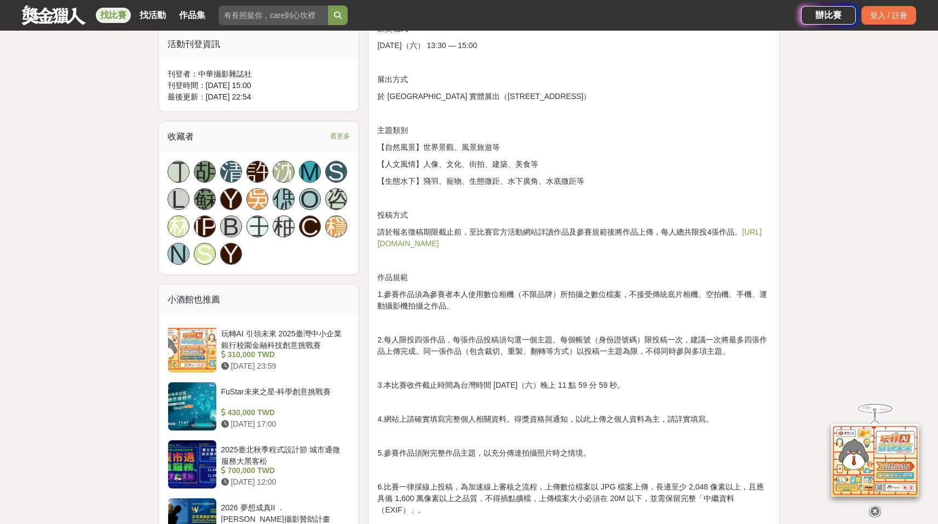
scroll to position [787, 0]
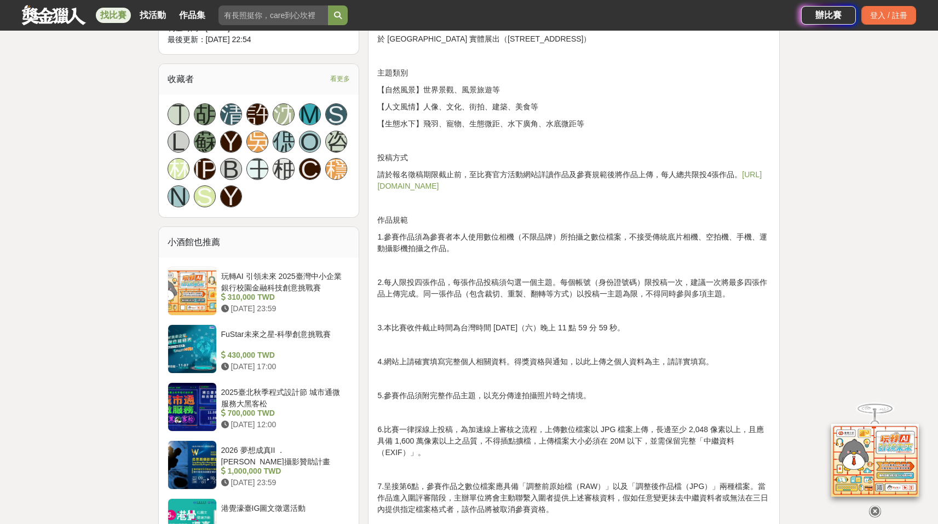
click at [465, 186] on link "https://omsystemtwonpc.yuanyu.tw" at bounding box center [569, 180] width 384 height 20
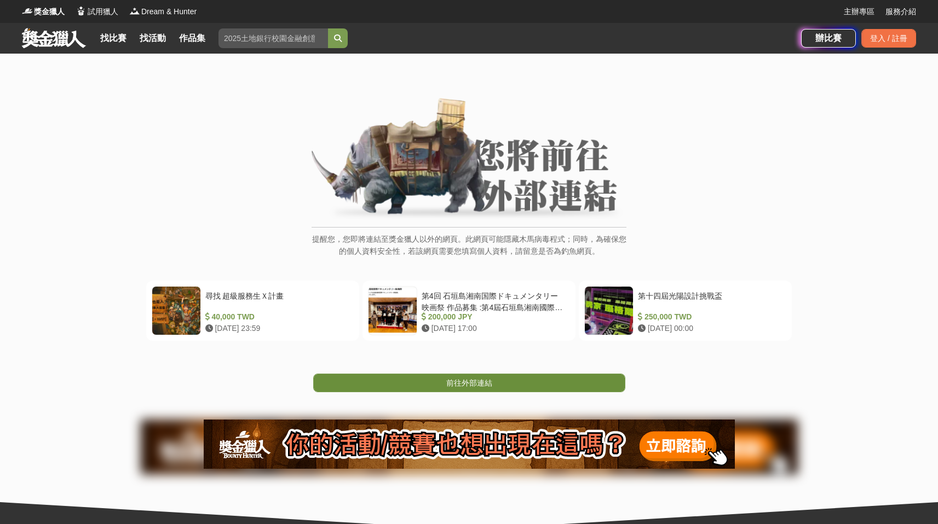
click at [481, 383] on span "前往外部連結" at bounding box center [469, 383] width 46 height 9
